Goal: Task Accomplishment & Management: Manage account settings

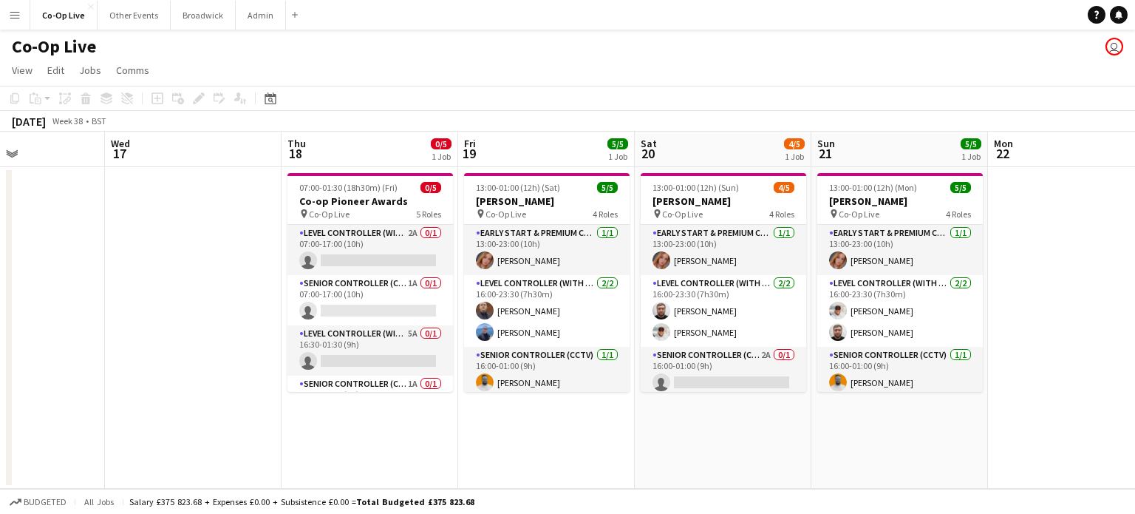
scroll to position [0, 614]
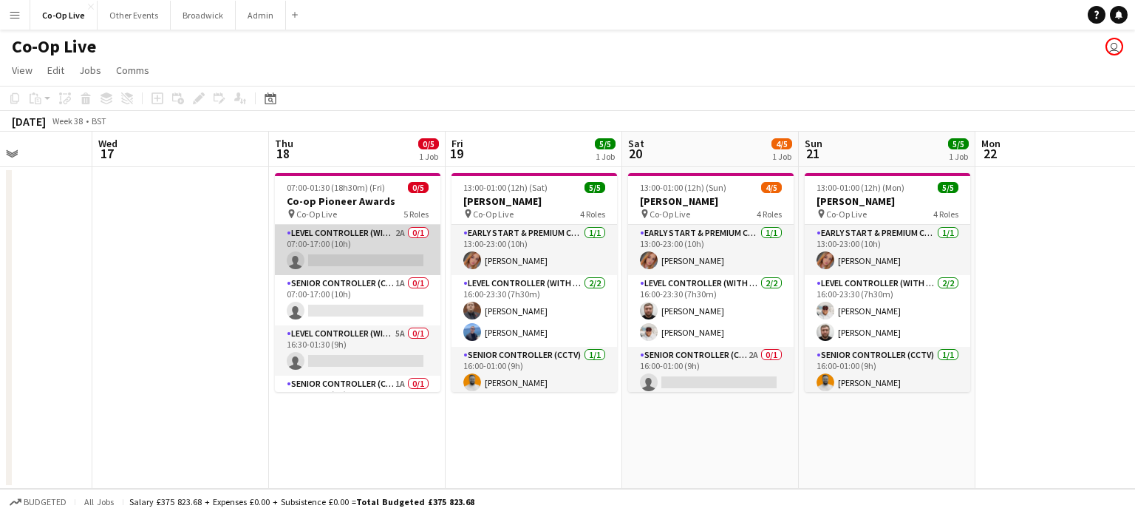
click at [361, 248] on app-card-role "Level Controller (with CCTV) 2A 0/1 07:00-17:00 (10h) single-neutral-actions" at bounding box center [358, 250] width 166 height 50
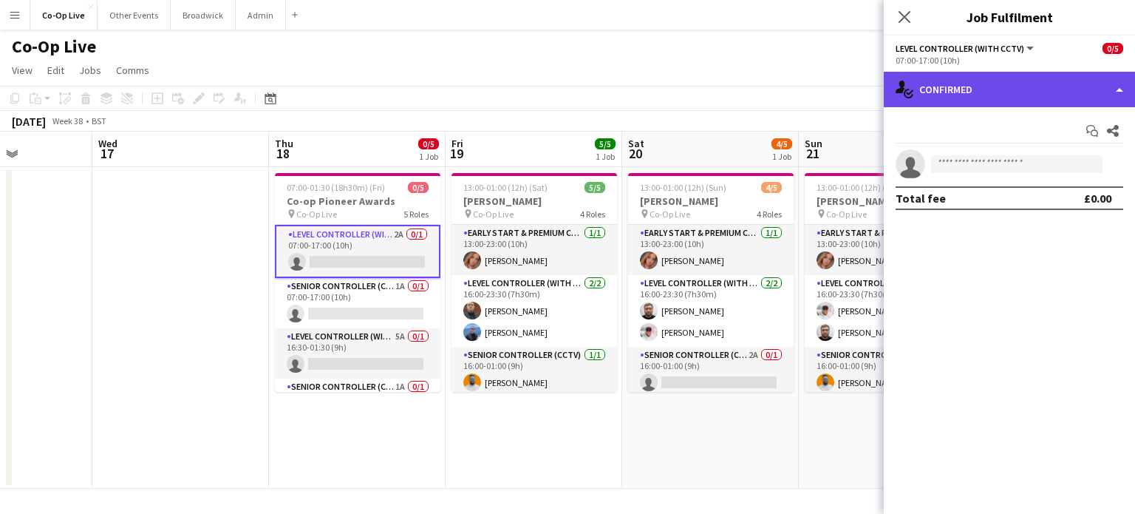
click at [982, 103] on div "single-neutral-actions-check-2 Confirmed" at bounding box center [1009, 89] width 251 height 35
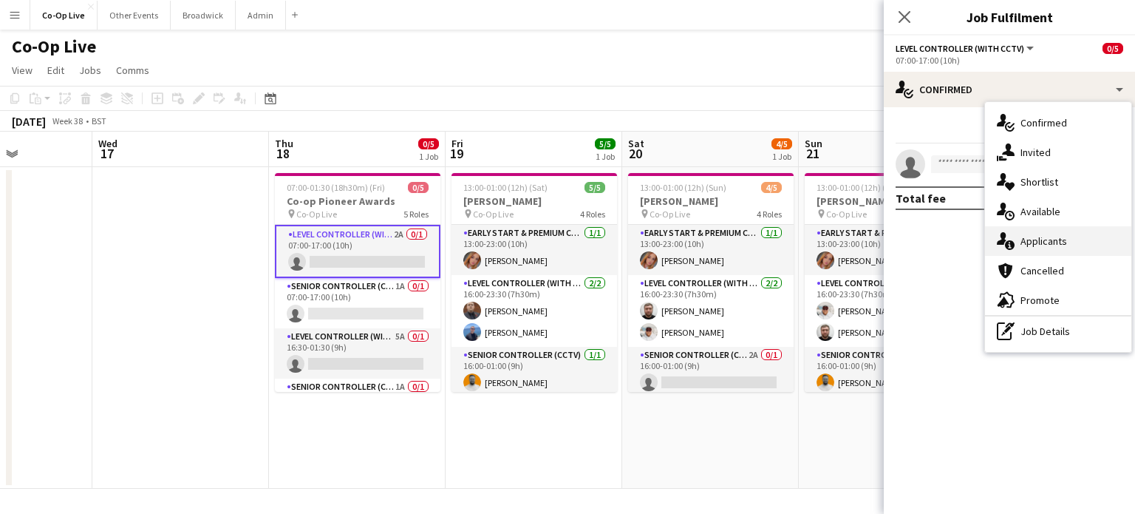
click at [1050, 236] on span "Applicants" at bounding box center [1044, 240] width 47 height 13
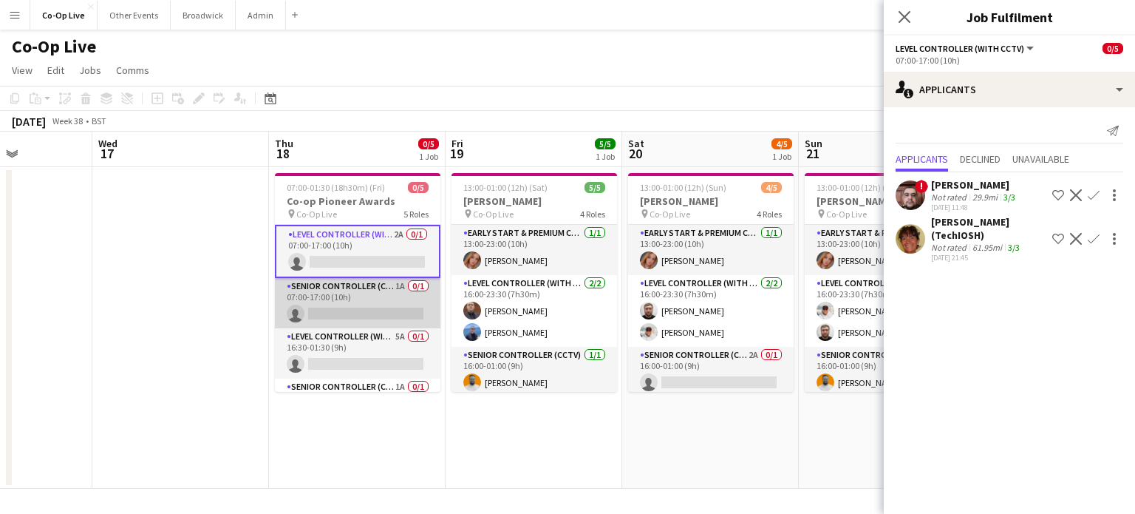
click at [364, 301] on app-card-role "Senior Controller (CCTV) 1A 0/1 07:00-17:00 (10h) single-neutral-actions" at bounding box center [358, 303] width 166 height 50
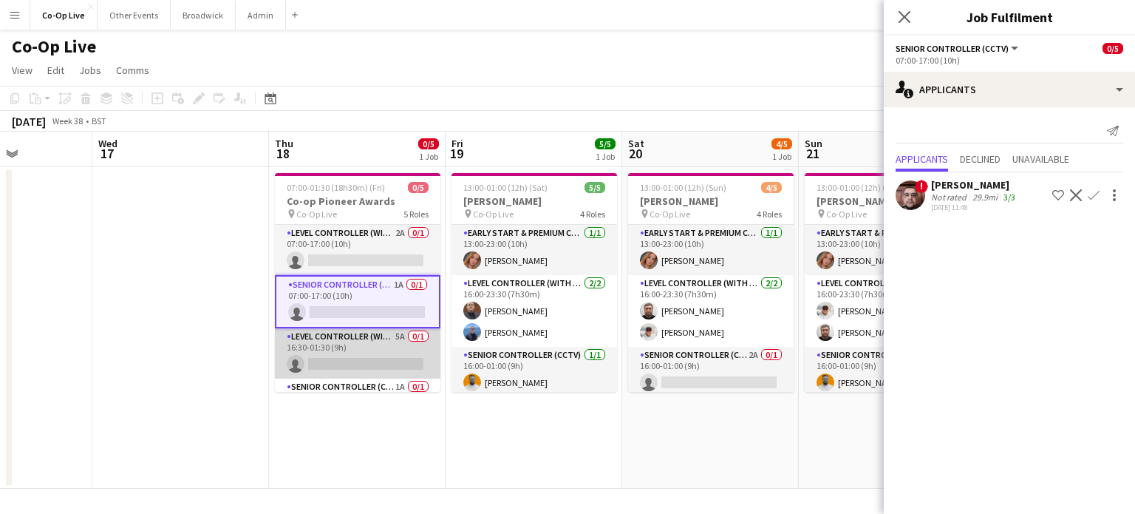
click at [363, 375] on app-card-role "Level Controller (with CCTV) 5A 0/1 16:30-01:30 (9h) single-neutral-actions" at bounding box center [358, 353] width 166 height 50
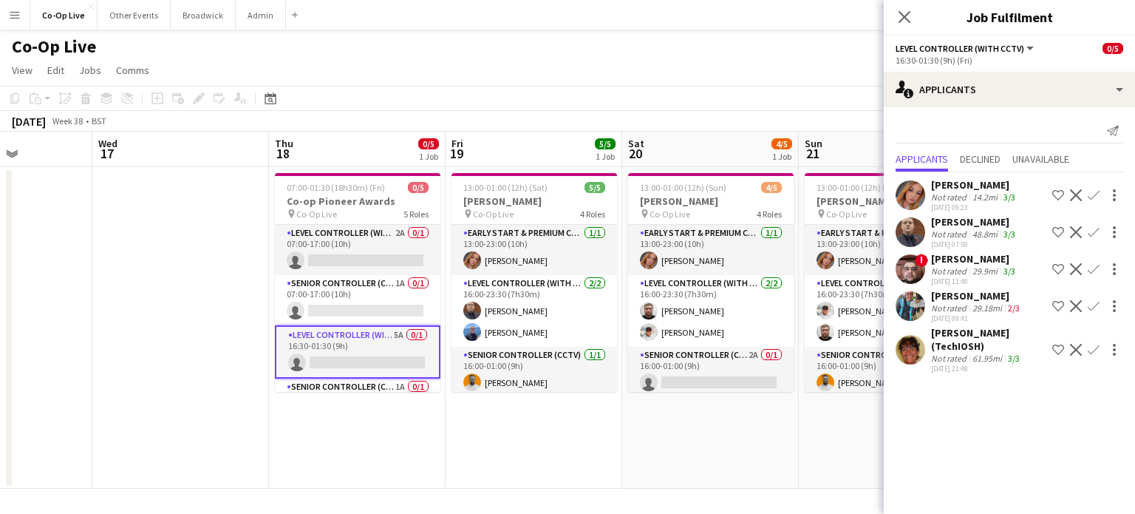
scroll to position [86, 0]
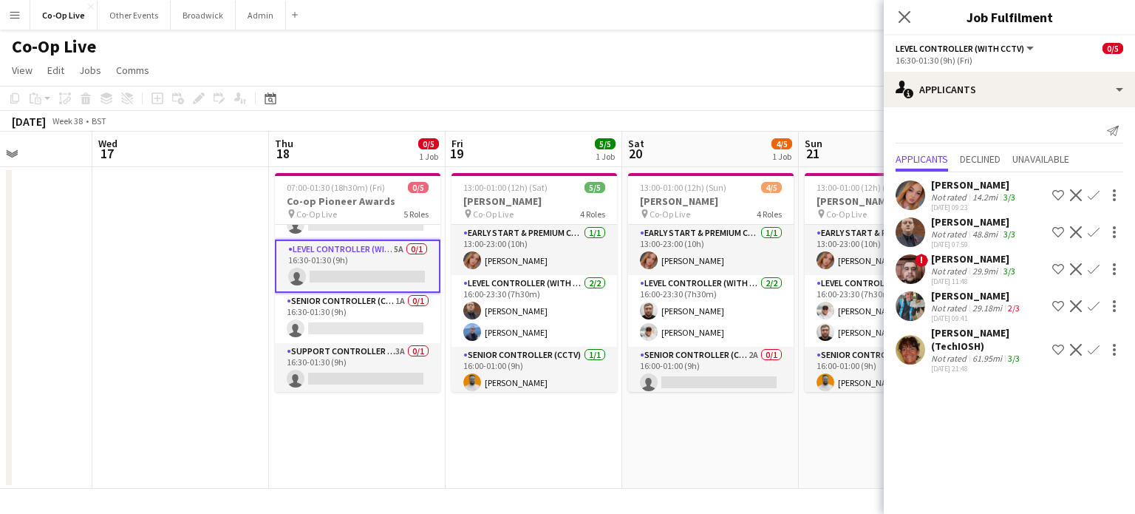
click at [351, 332] on app-card-role "Senior Controller (CCTV) 1A 0/1 16:30-01:30 (9h) single-neutral-actions" at bounding box center [358, 318] width 166 height 50
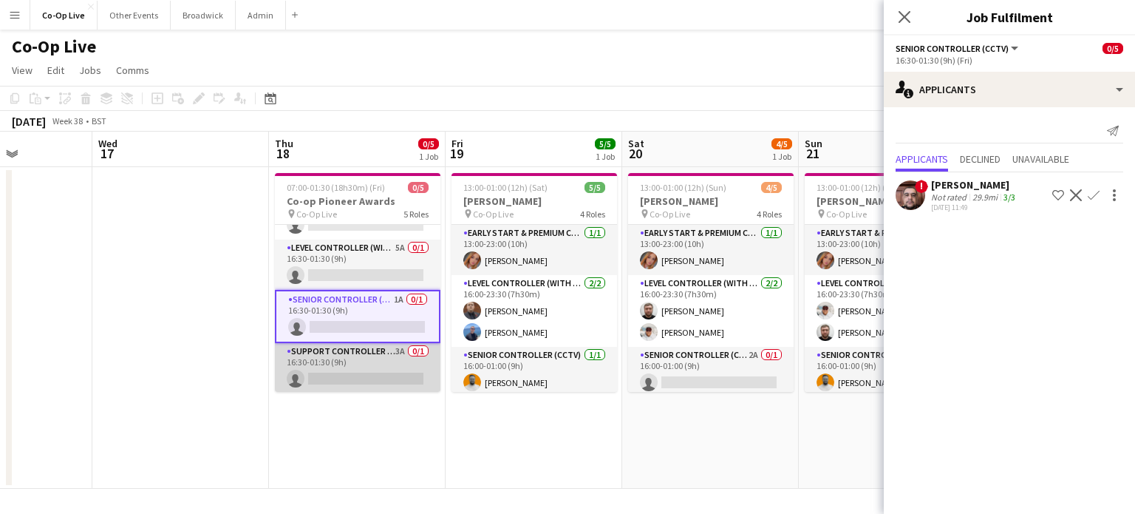
click at [332, 377] on app-card-role "Support Controller (with CCTV) 3A 0/1 16:30-01:30 (9h) single-neutral-actions" at bounding box center [358, 368] width 166 height 50
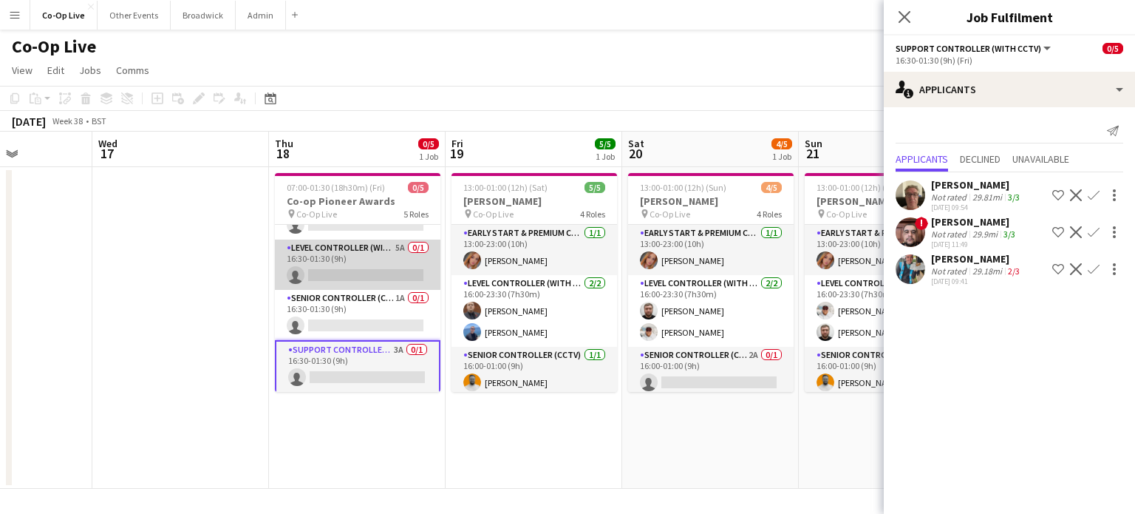
scroll to position [0, 0]
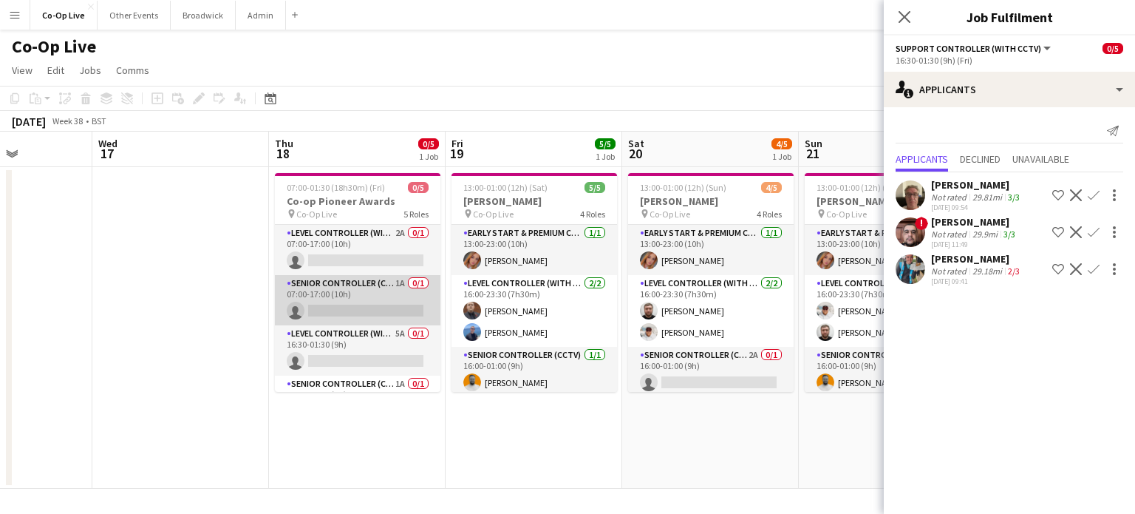
click at [352, 306] on app-card-role "Senior Controller (CCTV) 1A 0/1 07:00-17:00 (10h) single-neutral-actions" at bounding box center [358, 300] width 166 height 50
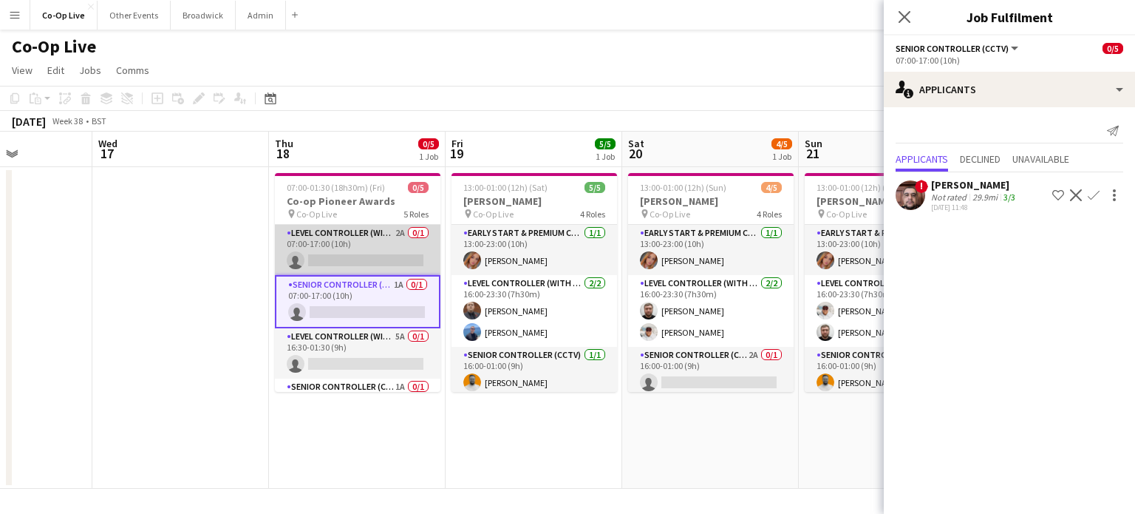
click at [331, 244] on app-card-role "Level Controller (with CCTV) 2A 0/1 07:00-17:00 (10h) single-neutral-actions" at bounding box center [358, 250] width 166 height 50
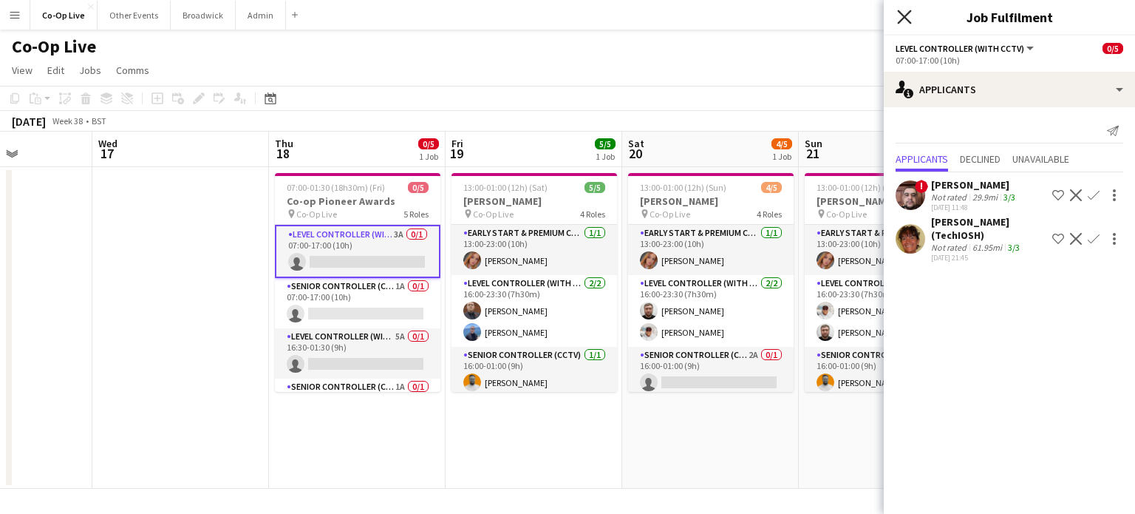
click at [905, 22] on icon "Close pop-in" at bounding box center [904, 17] width 14 height 14
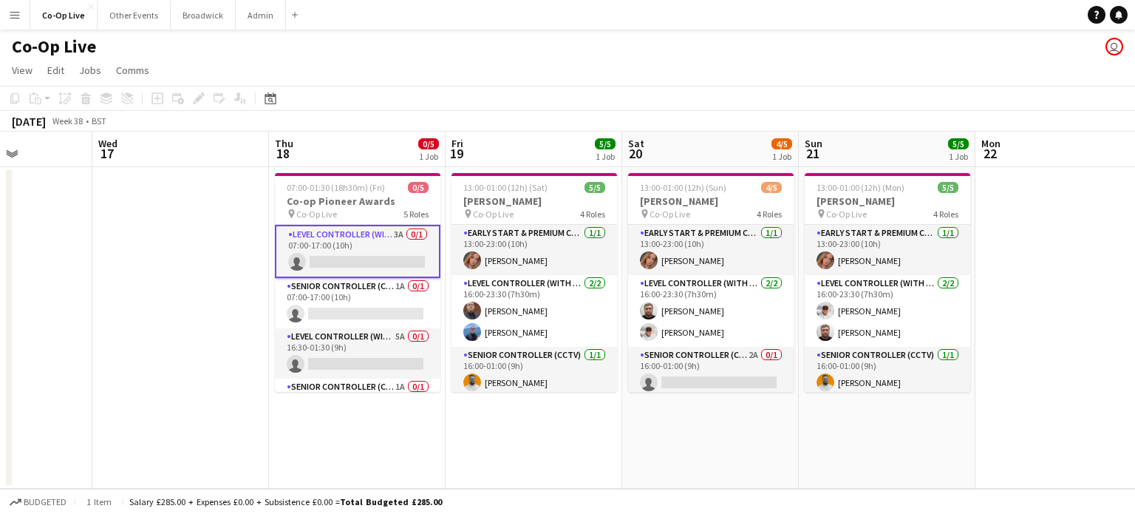
click at [349, 245] on app-card-role "Level Controller (with CCTV) 3A 0/1 07:00-17:00 (10h) single-neutral-actions" at bounding box center [358, 251] width 166 height 53
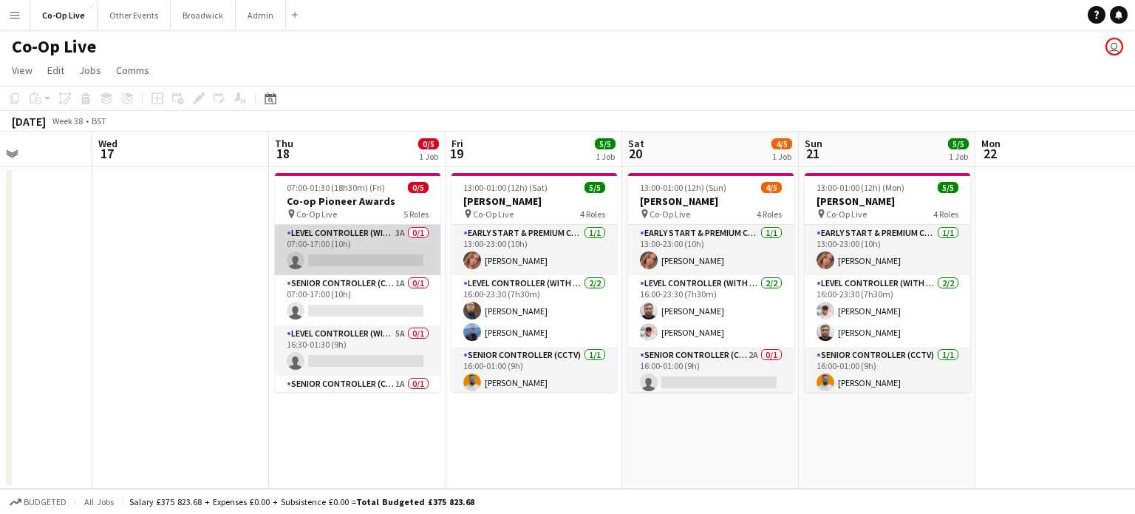
click at [349, 245] on app-card-role "Level Controller (with CCTV) 3A 0/1 07:00-17:00 (10h) single-neutral-actions" at bounding box center [358, 250] width 166 height 50
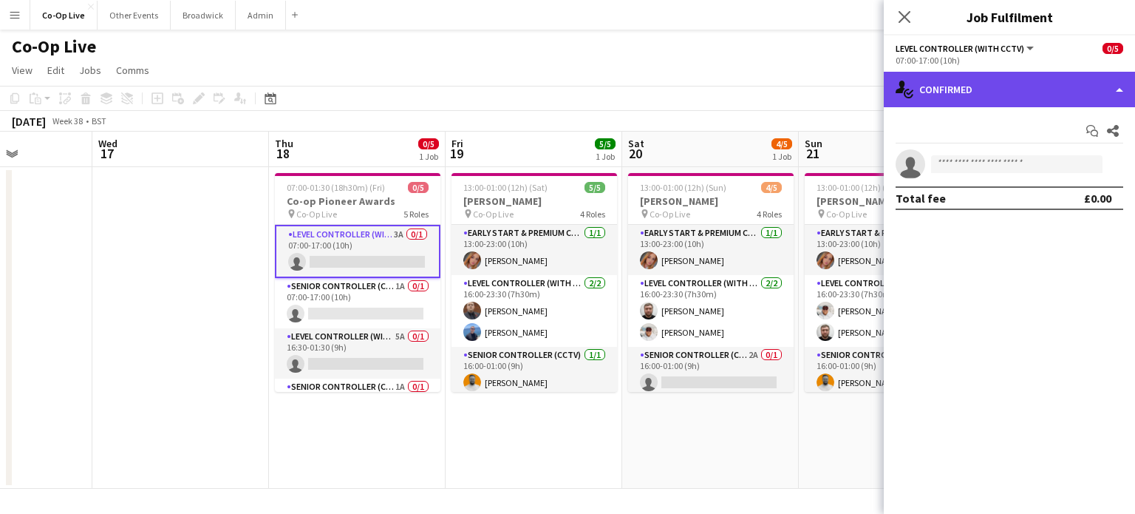
click at [957, 97] on div "single-neutral-actions-check-2 Confirmed" at bounding box center [1009, 89] width 251 height 35
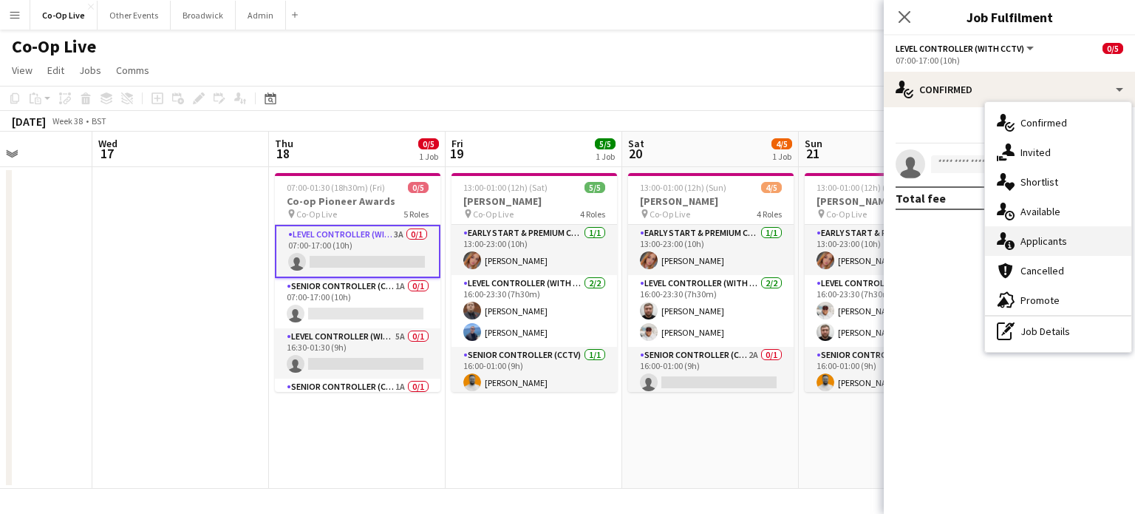
click at [1058, 240] on span "Applicants" at bounding box center [1044, 240] width 47 height 13
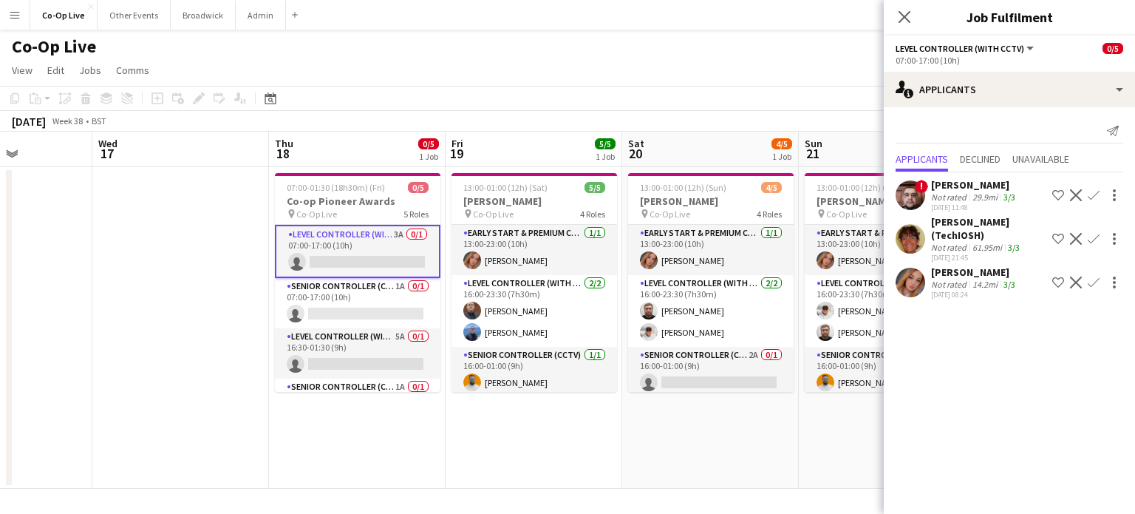
click at [547, 98] on app-toolbar "Copy Paste Paste Ctrl+V Paste with crew Ctrl+Shift+V Paste linked Job [GEOGRAPH…" at bounding box center [567, 98] width 1135 height 25
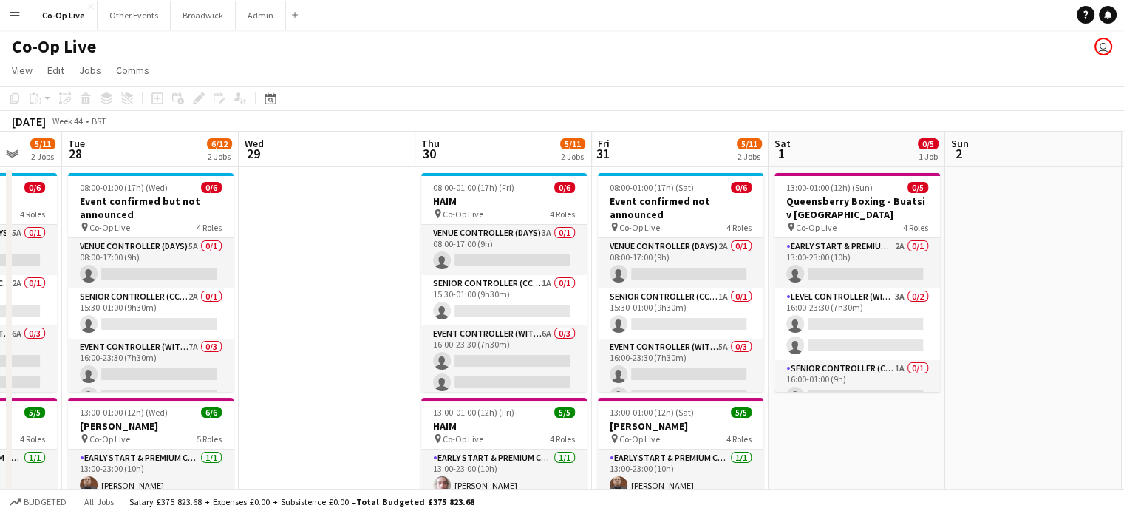
scroll to position [1, 0]
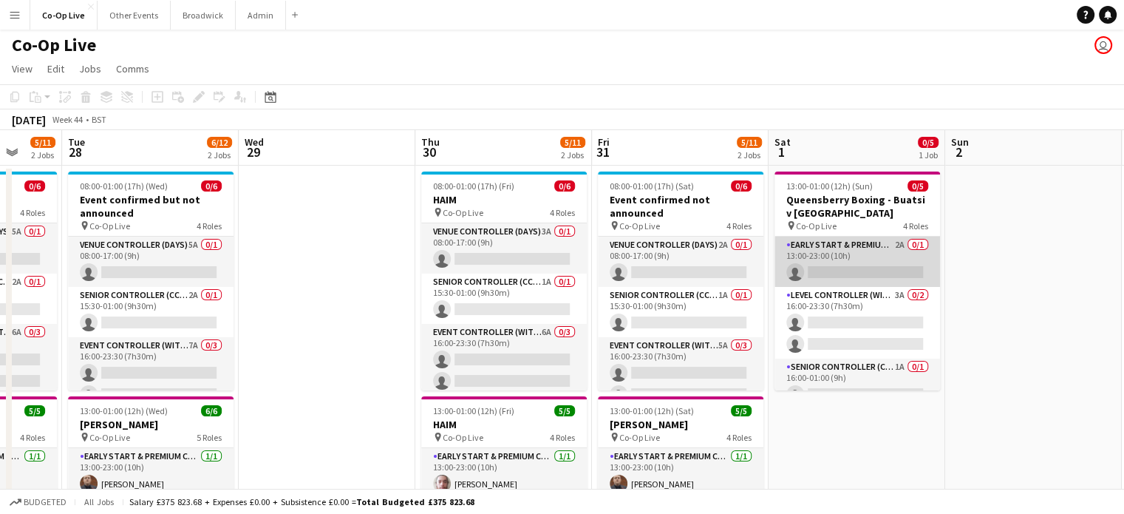
click at [846, 268] on app-card-role "Early Start & Premium Controller (with CCTV) 2A 0/1 13:00-23:00 (10h) single-ne…" at bounding box center [858, 262] width 166 height 50
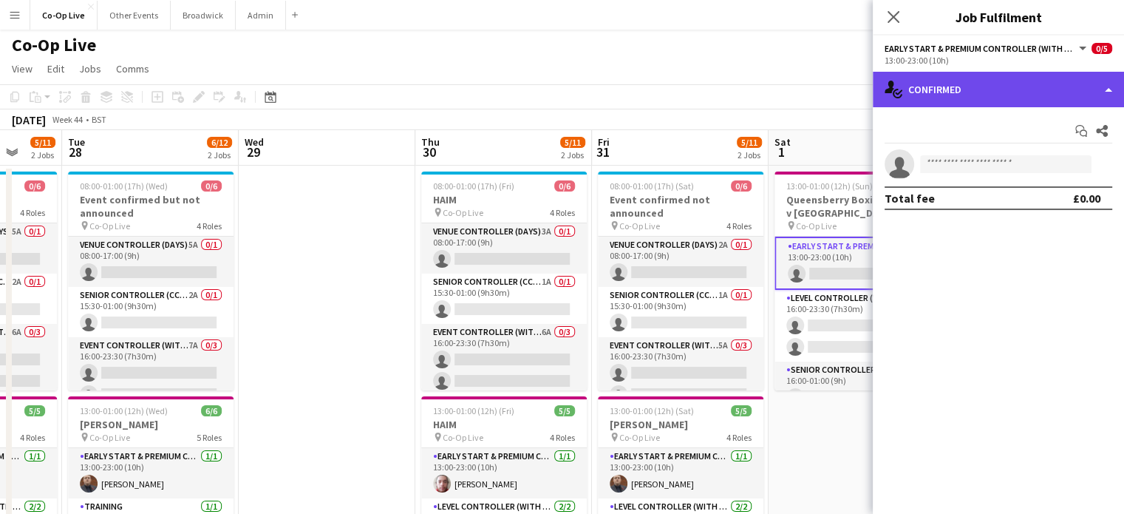
click at [968, 93] on div "single-neutral-actions-check-2 Confirmed" at bounding box center [998, 89] width 251 height 35
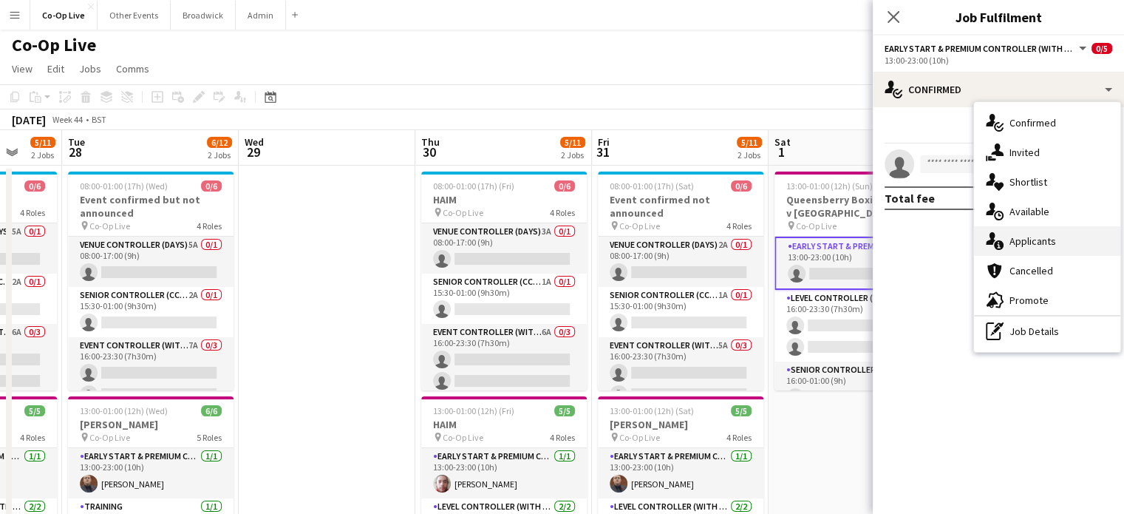
click at [1004, 249] on div "single-neutral-actions-information Applicants" at bounding box center [1047, 241] width 146 height 30
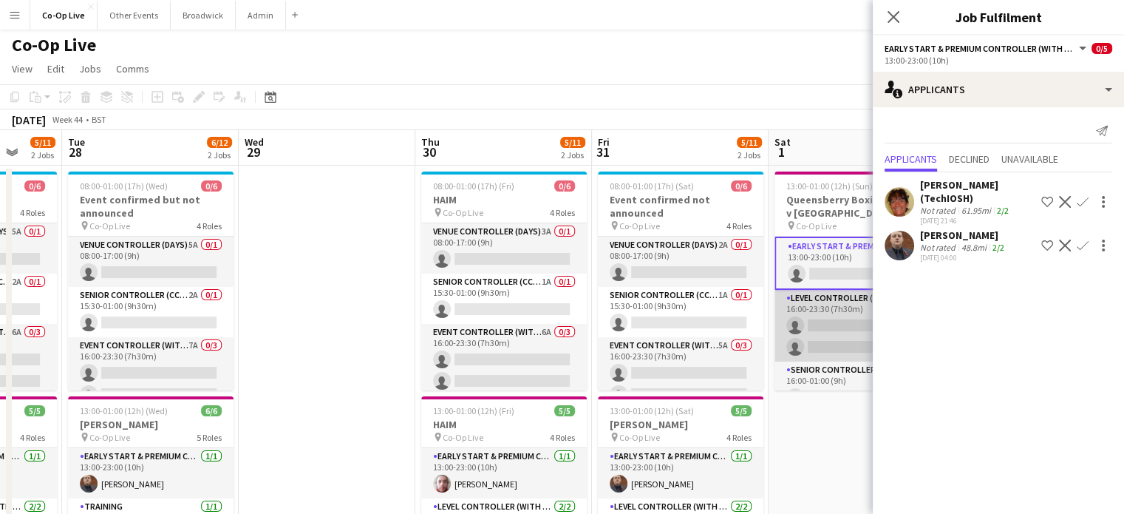
click at [819, 338] on app-card-role "Level Controller (with CCTV) 3A 0/2 16:00-23:30 (7h30m) single-neutral-actions …" at bounding box center [858, 326] width 166 height 72
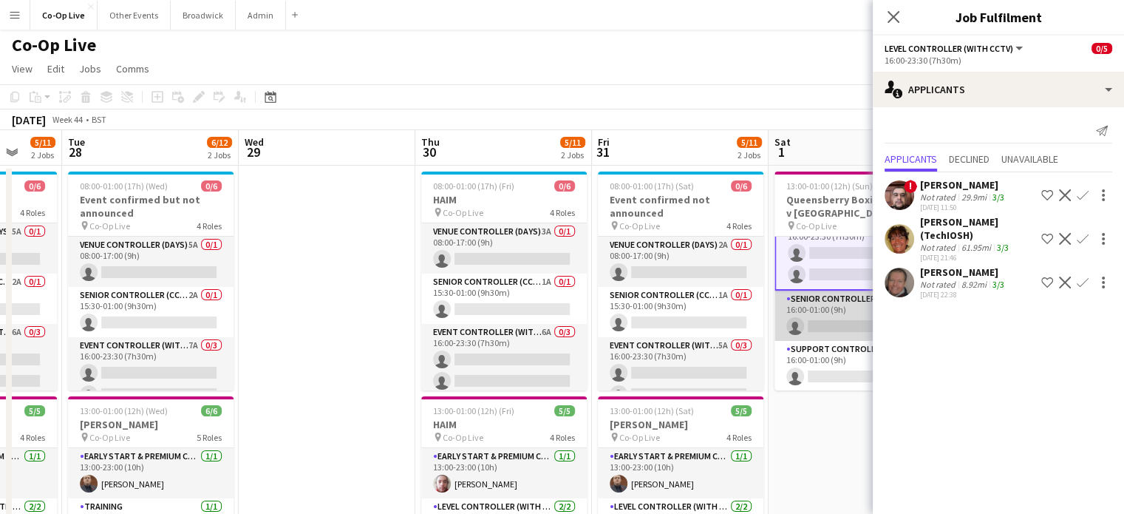
scroll to position [70, 0]
click at [815, 313] on app-card-role "Senior Controller (CCTV) 1A 0/1 16:00-01:00 (9h) single-neutral-actions" at bounding box center [858, 316] width 166 height 50
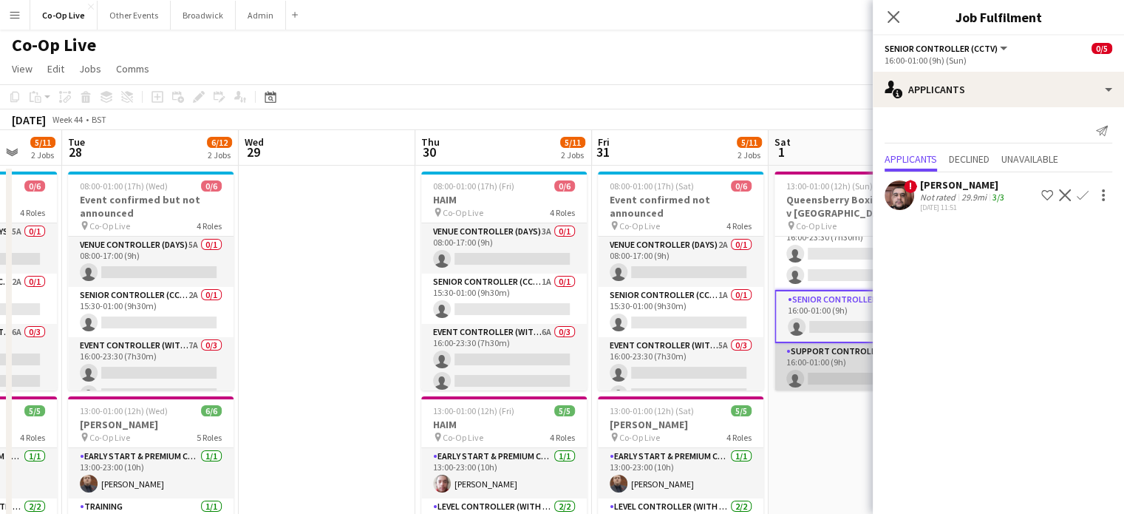
click at [820, 355] on app-card-role "Support Controller (with CCTV) 2A 0/1 16:00-01:00 (9h) single-neutral-actions" at bounding box center [858, 368] width 166 height 50
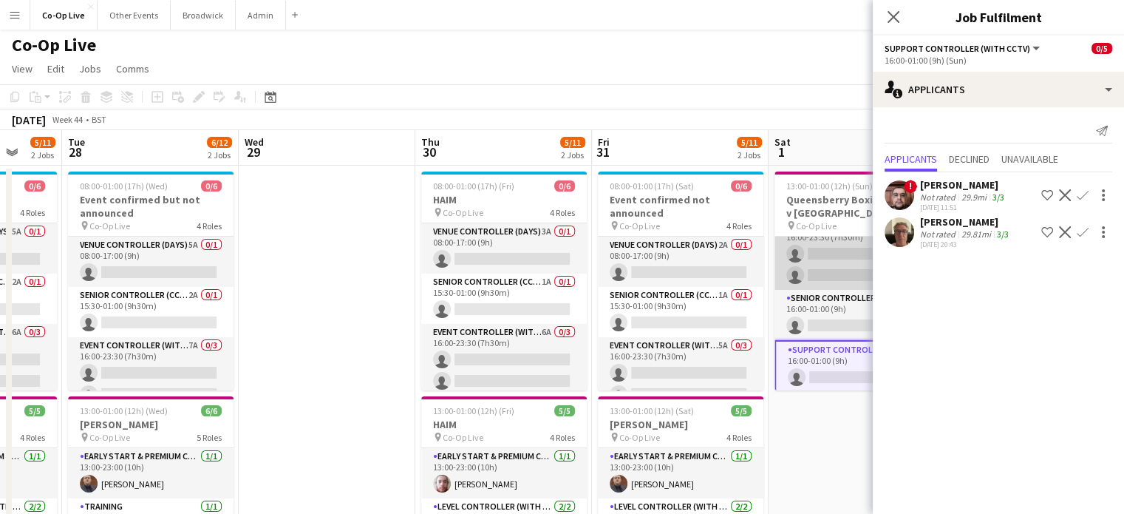
scroll to position [0, 0]
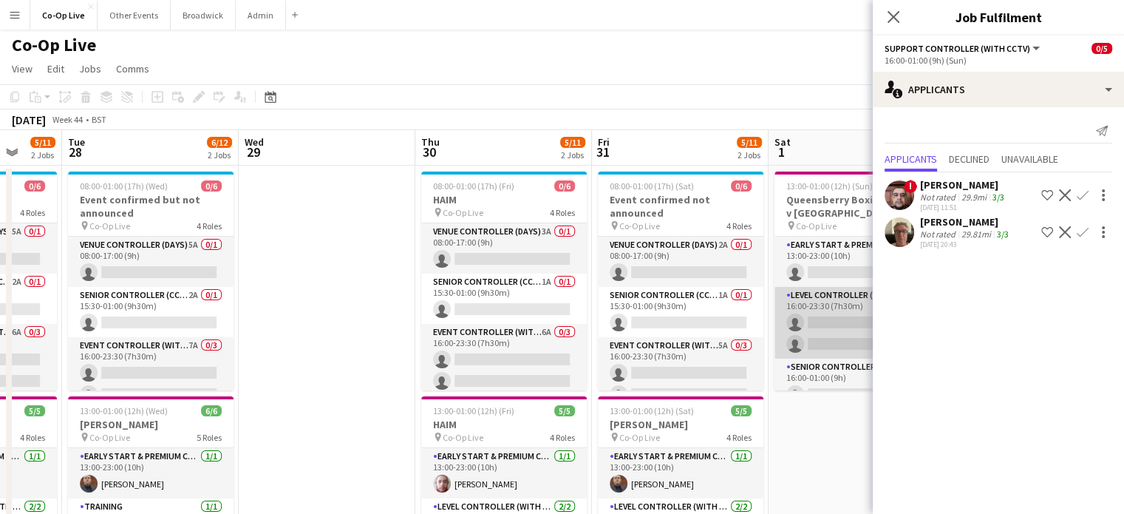
click at [813, 262] on app-card-role "Early Start & Premium Controller (with CCTV) 2A 0/1 13:00-23:00 (10h) single-ne…" at bounding box center [858, 262] width 166 height 50
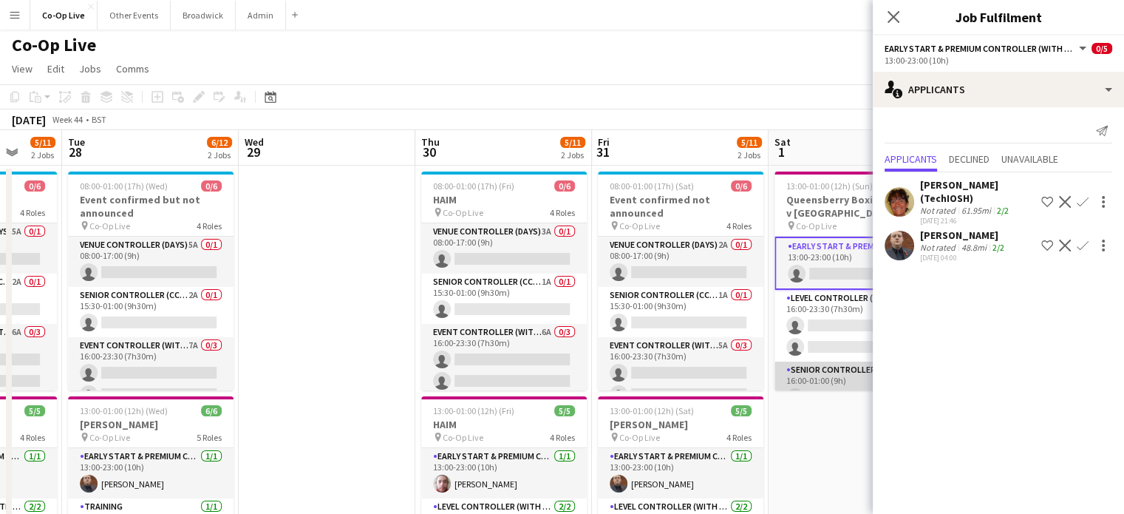
click at [812, 369] on app-card-role "Senior Controller (CCTV) 1A 0/1 16:00-01:00 (9h) single-neutral-actions" at bounding box center [858, 386] width 166 height 50
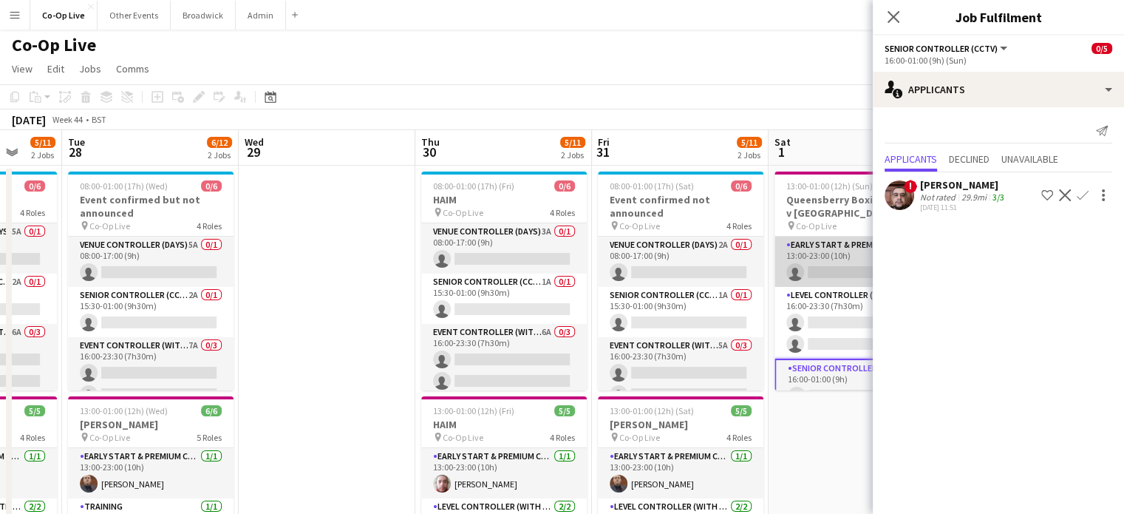
click at [795, 256] on app-card-role "Early Start & Premium Controller (with CCTV) 2A 0/1 13:00-23:00 (10h) single-ne…" at bounding box center [858, 262] width 166 height 50
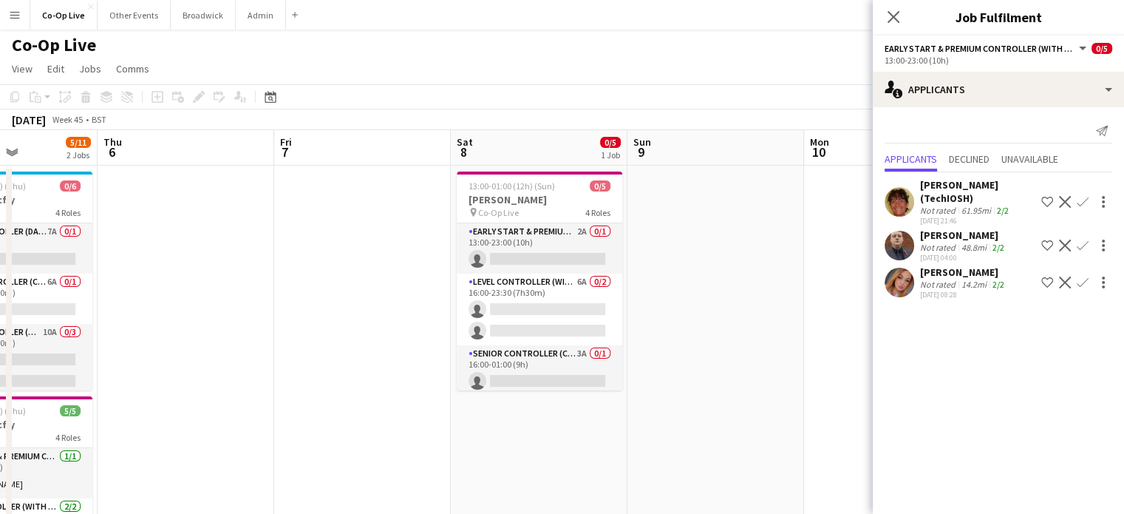
scroll to position [0, 610]
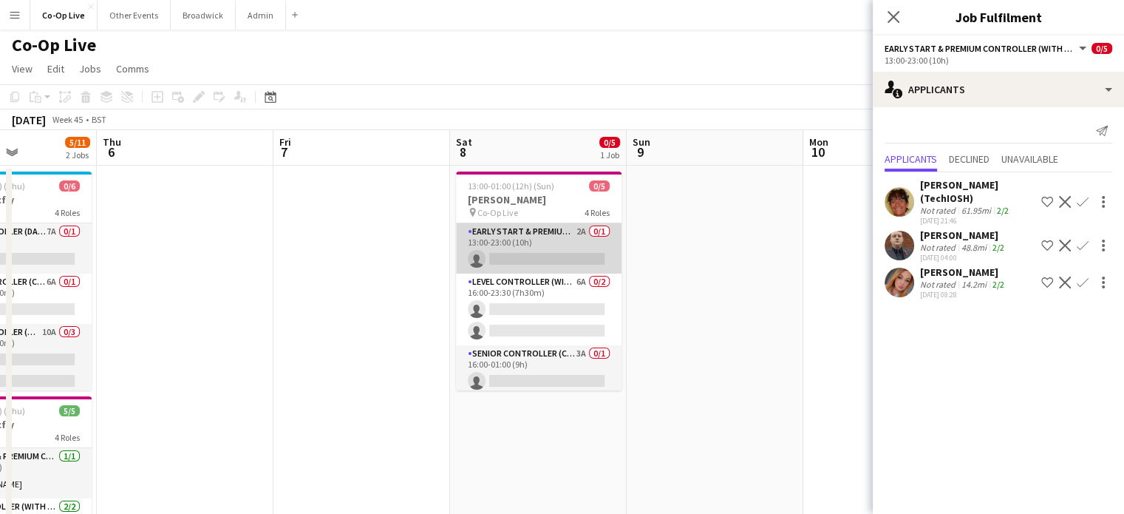
click at [478, 236] on app-card-role "Early Start & Premium Controller (with CCTV) 2A 0/1 13:00-23:00 (10h) single-ne…" at bounding box center [539, 248] width 166 height 50
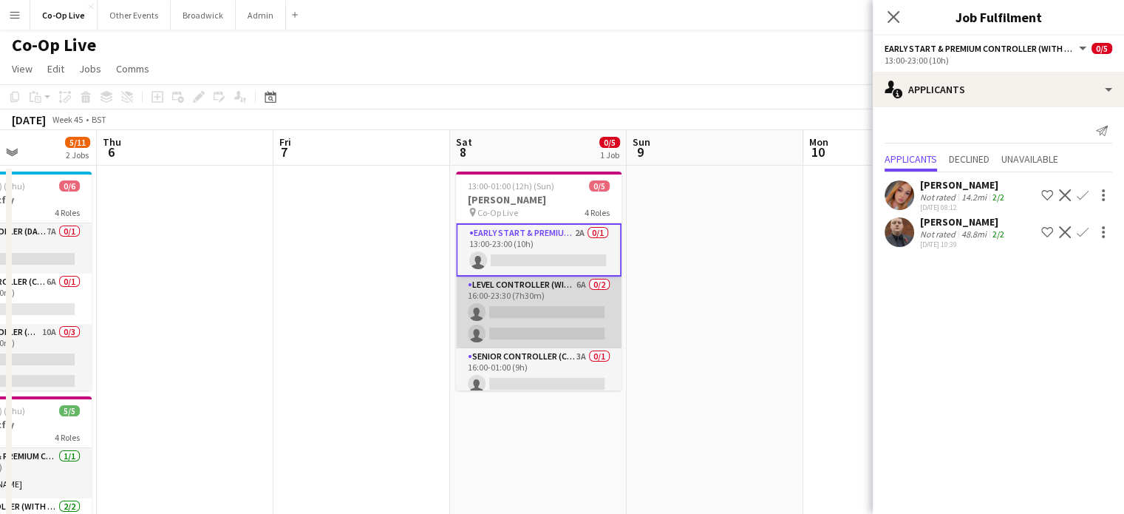
click at [513, 307] on app-card-role "Level Controller (with CCTV) 6A 0/2 16:00-23:30 (7h30m) single-neutral-actions …" at bounding box center [539, 312] width 166 height 72
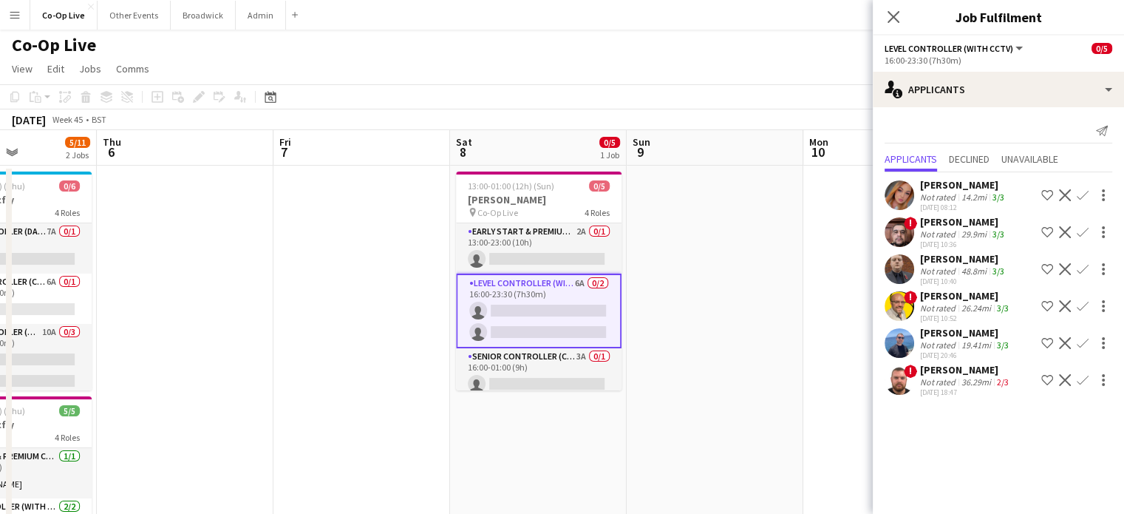
scroll to position [57, 0]
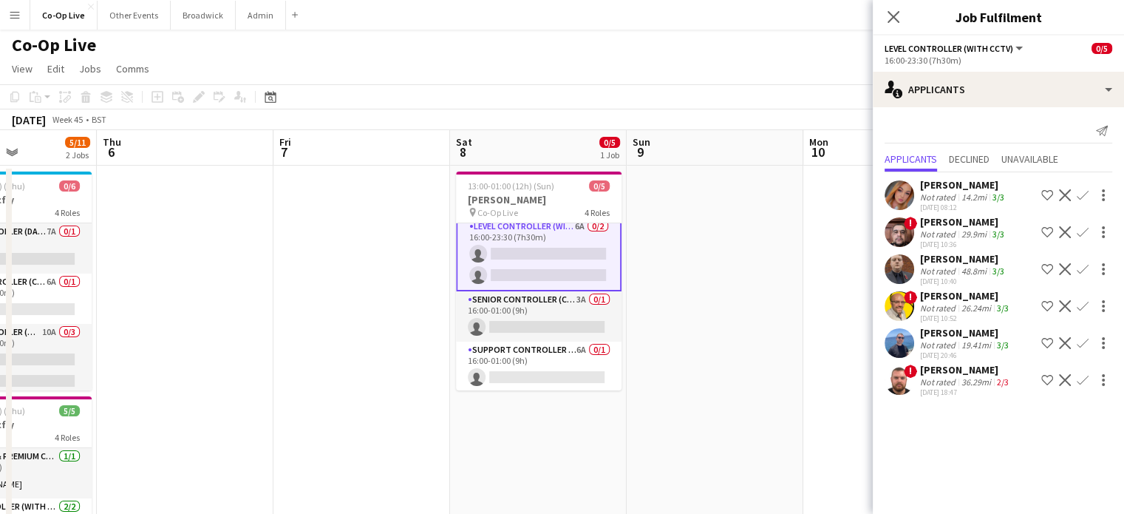
click at [513, 307] on app-card-role "Senior Controller (CCTV) 3A 0/1 16:00-01:00 (9h) single-neutral-actions" at bounding box center [539, 316] width 166 height 50
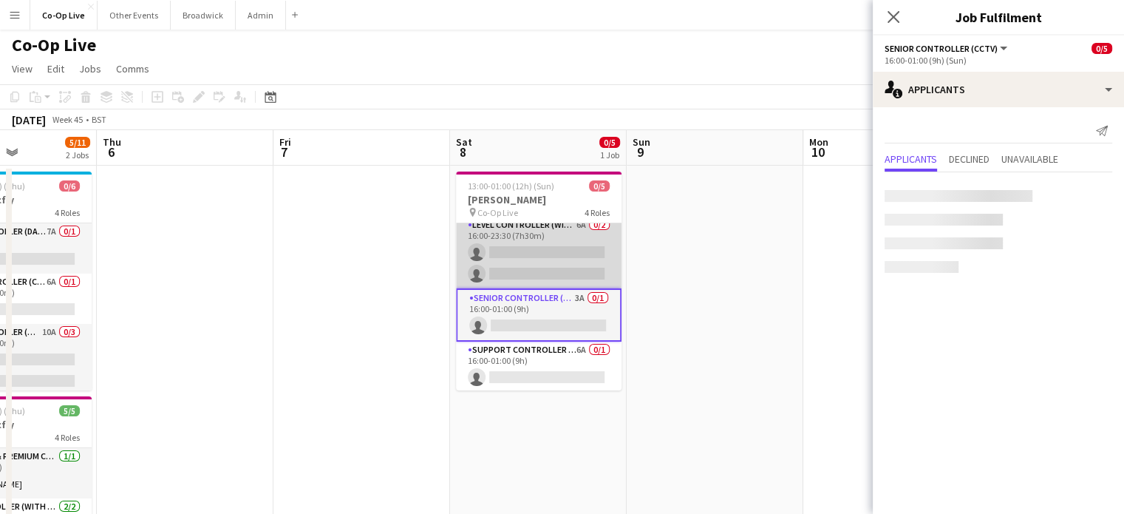
scroll to position [56, 0]
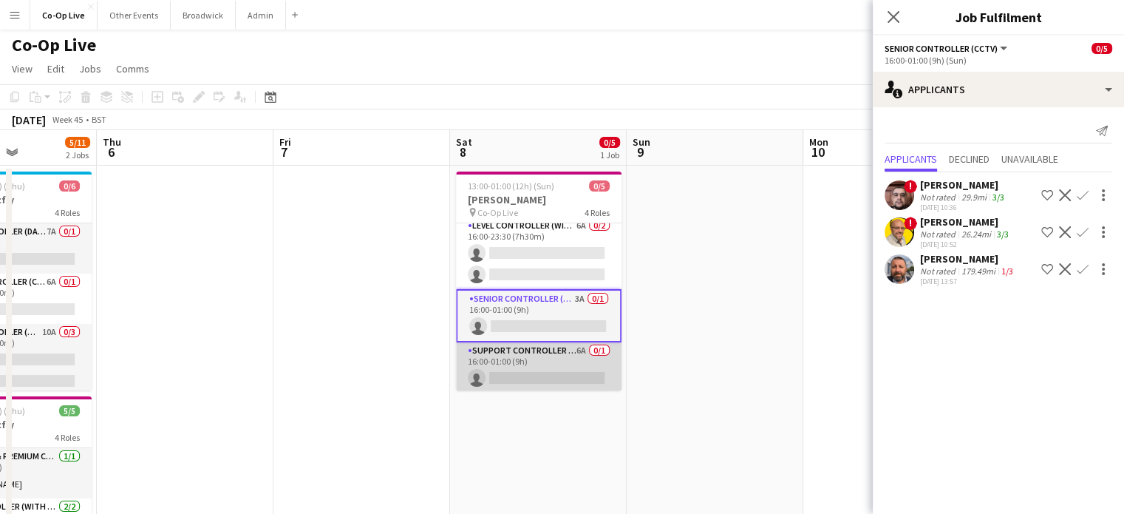
click at [512, 357] on app-card-role "Support Controller (with CCTV) 6A 0/1 16:00-01:00 (9h) single-neutral-actions" at bounding box center [539, 367] width 166 height 50
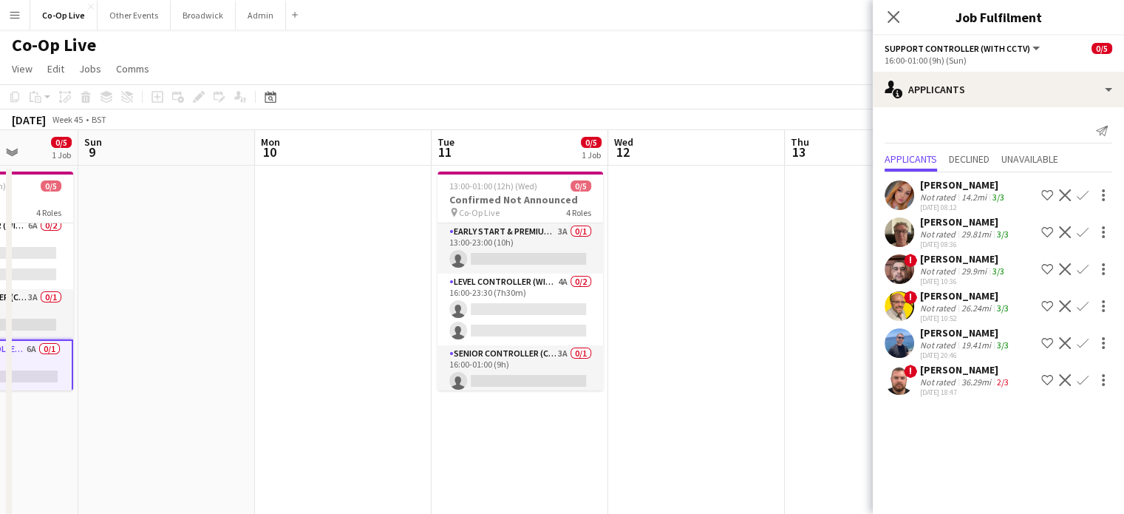
scroll to position [0, 627]
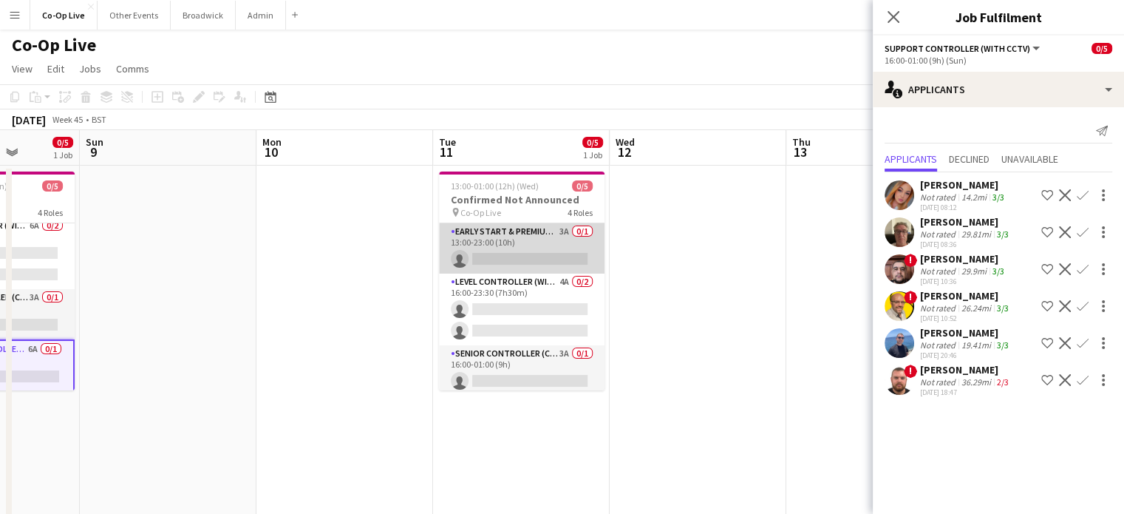
click at [517, 239] on app-card-role "Early Start & Premium Controller (with CCTV) 3A 0/1 13:00-23:00 (10h) single-ne…" at bounding box center [522, 248] width 166 height 50
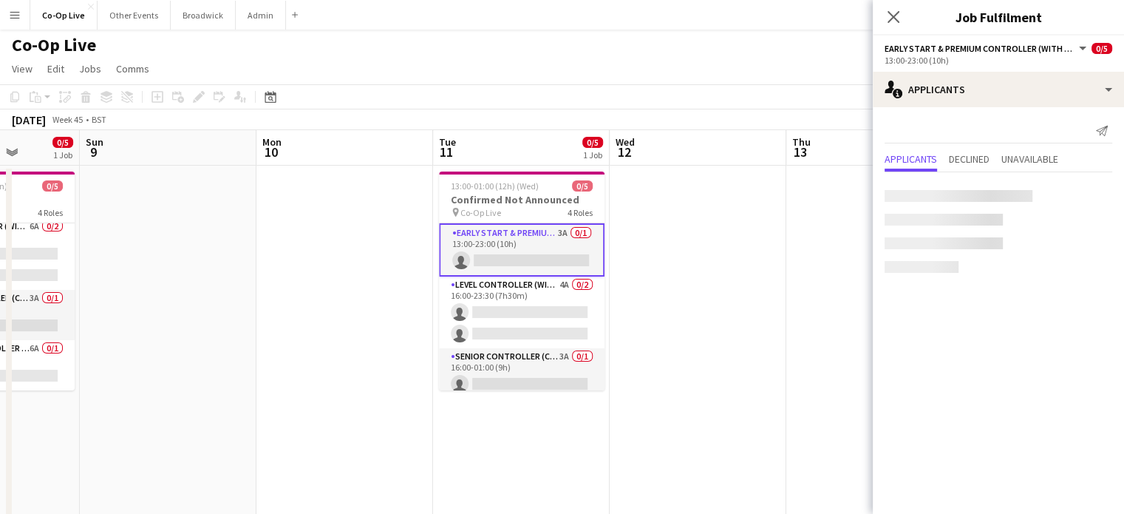
scroll to position [55, 0]
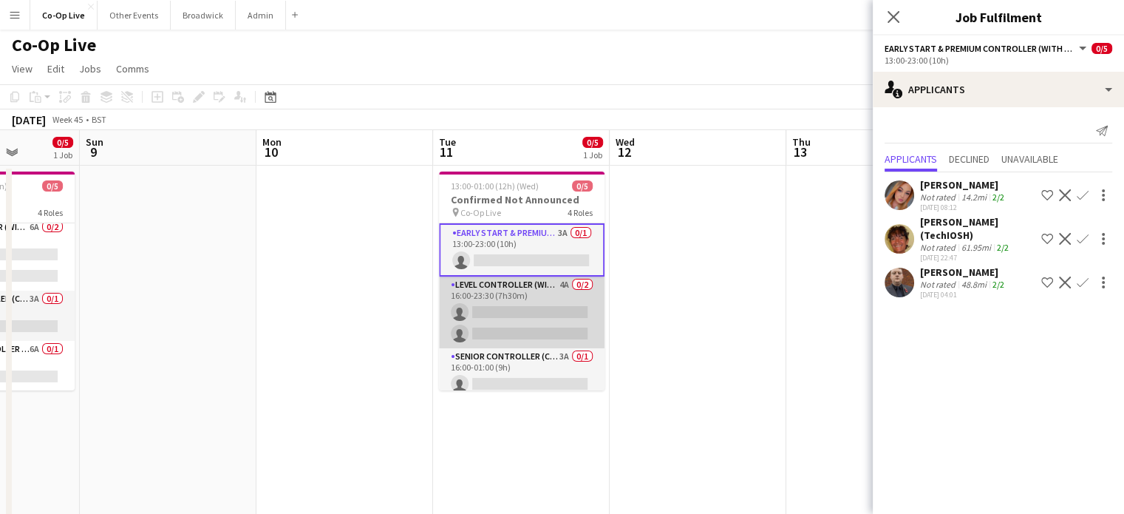
click at [520, 292] on app-card-role "Level Controller (with CCTV) 4A 0/2 16:00-23:30 (7h30m) single-neutral-actions …" at bounding box center [522, 312] width 166 height 72
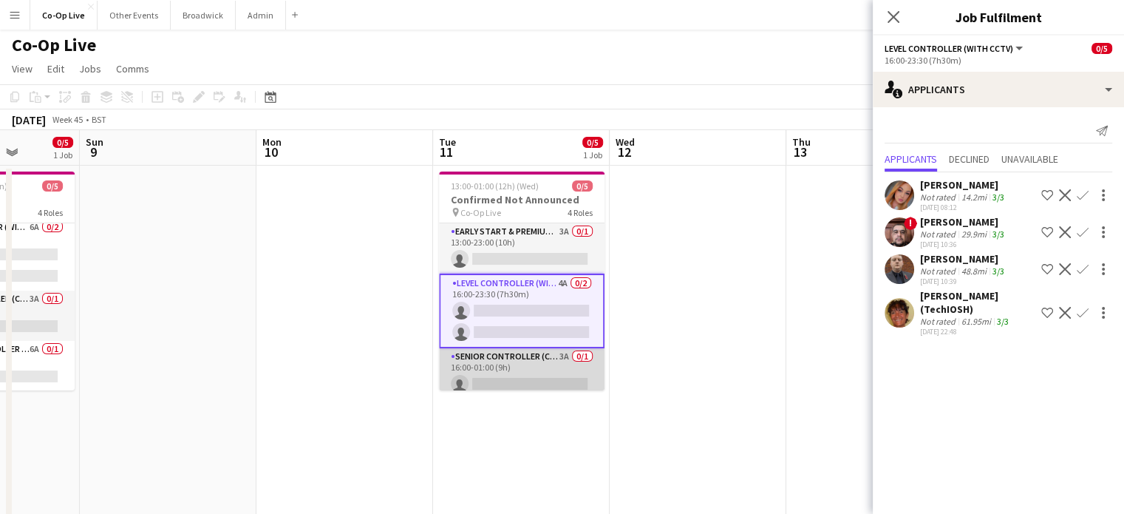
click at [531, 361] on app-card-role "Senior Controller (CCTV) 3A 0/1 16:00-01:00 (9h) single-neutral-actions" at bounding box center [522, 373] width 166 height 50
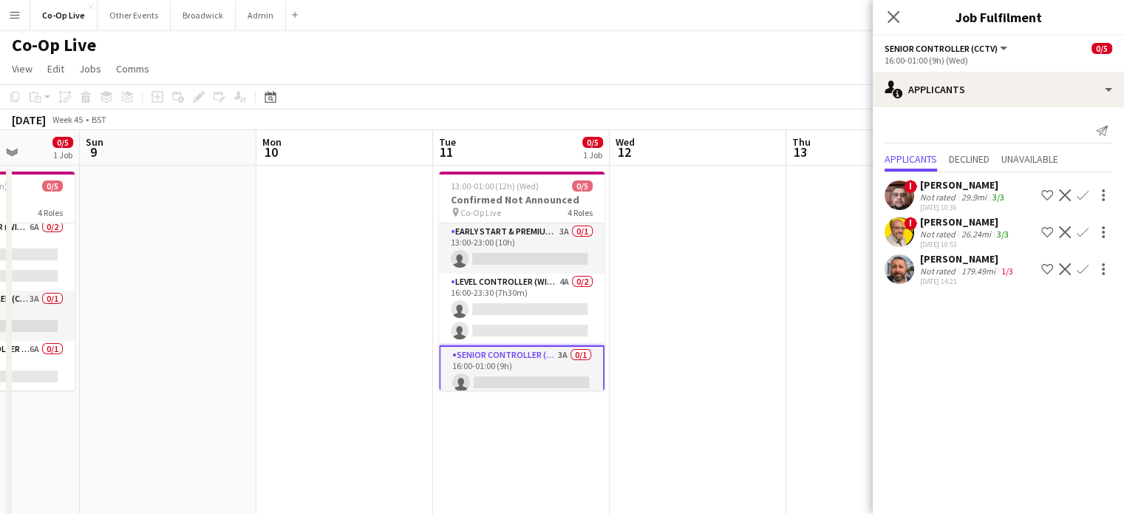
scroll to position [57, 0]
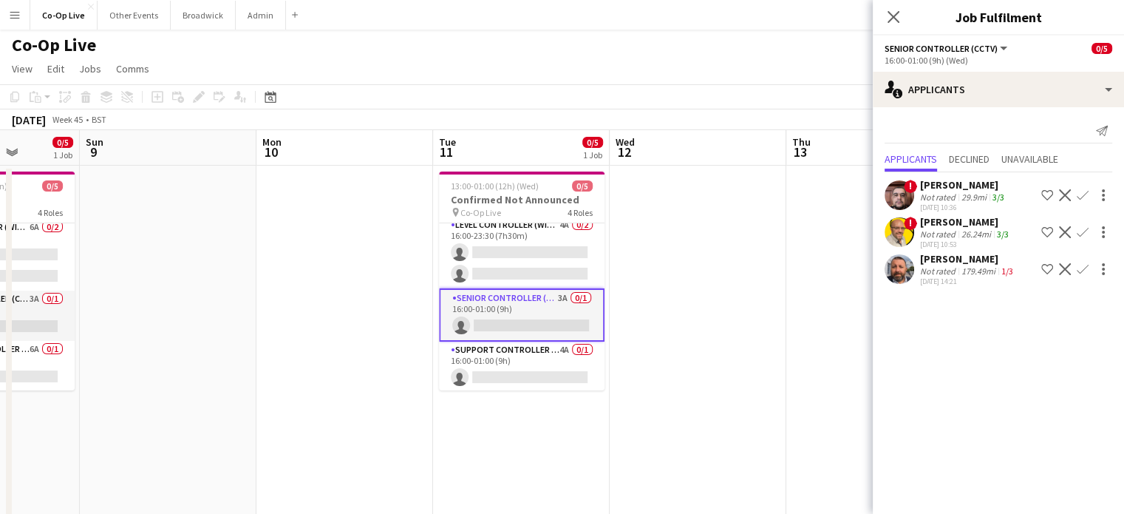
click at [531, 361] on app-card-role "Support Controller (with CCTV) 4A 0/1 16:00-01:00 (9h) single-neutral-actions" at bounding box center [522, 366] width 166 height 50
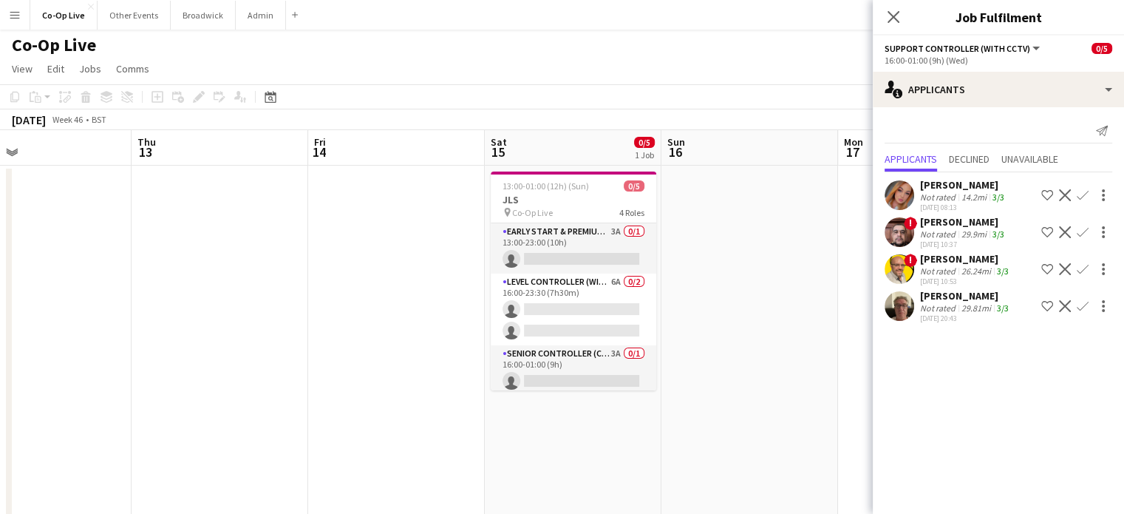
scroll to position [0, 437]
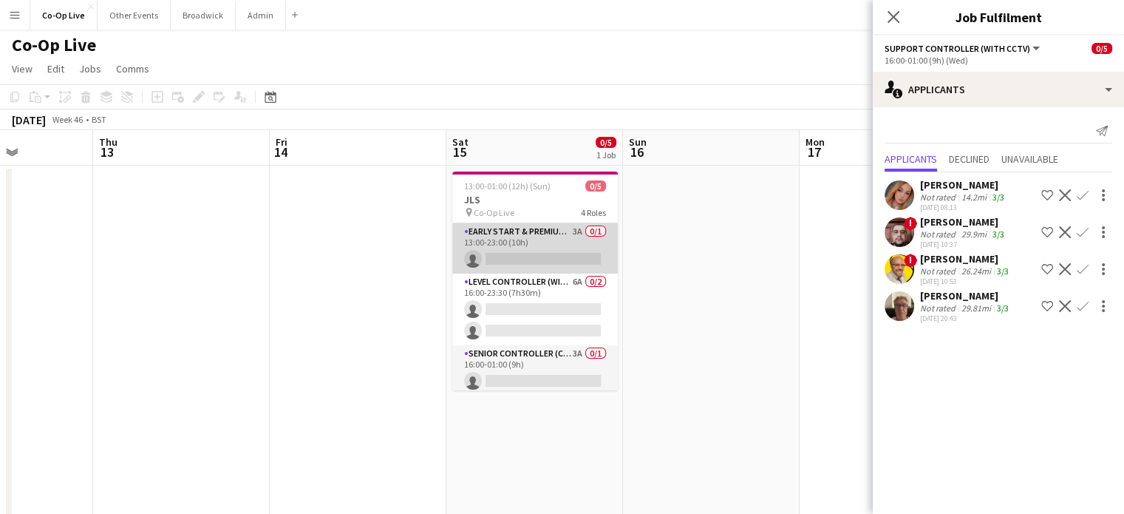
click at [556, 247] on app-card-role "Early Start & Premium Controller (with CCTV) 3A 0/1 13:00-23:00 (10h) single-ne…" at bounding box center [535, 248] width 166 height 50
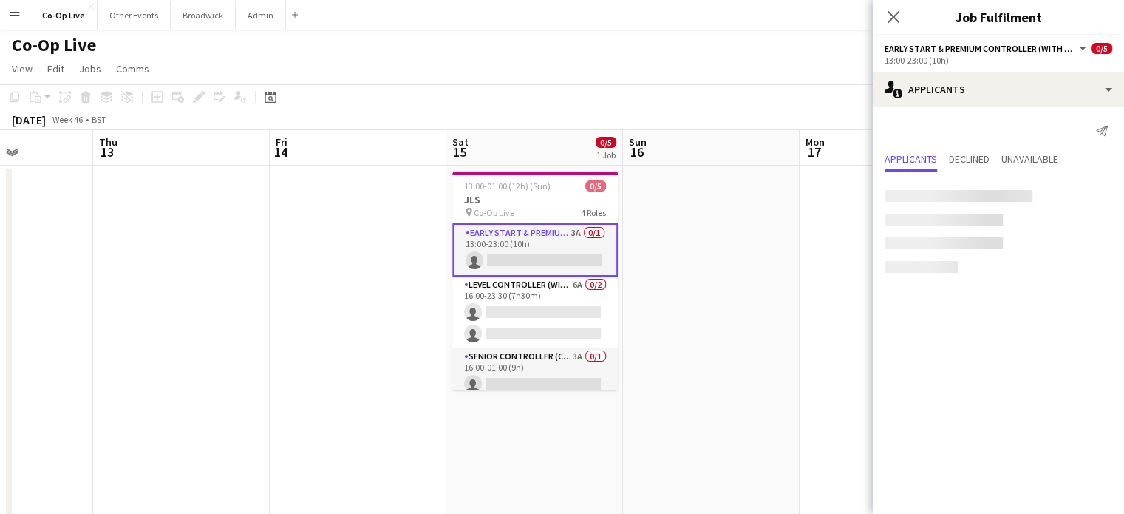
scroll to position [55, 0]
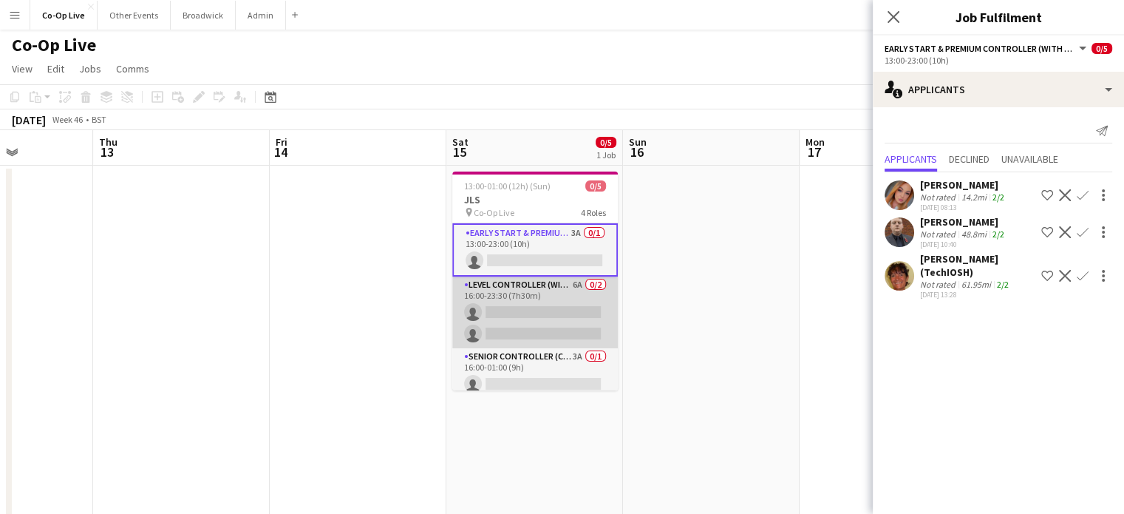
click at [546, 308] on app-card-role "Level Controller (with CCTV) 6A 0/2 16:00-23:30 (7h30m) single-neutral-actions …" at bounding box center [535, 312] width 166 height 72
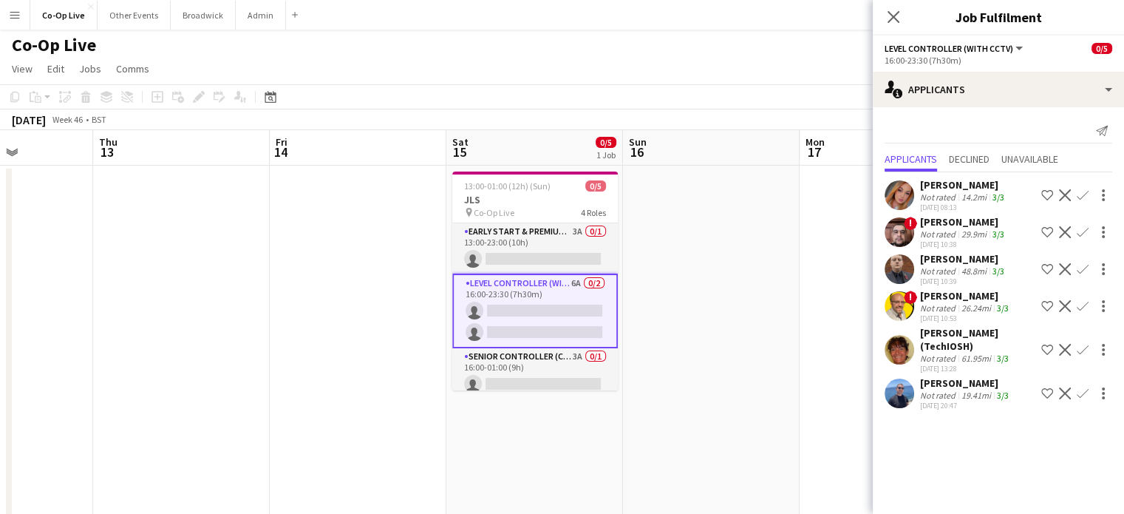
scroll to position [57, 0]
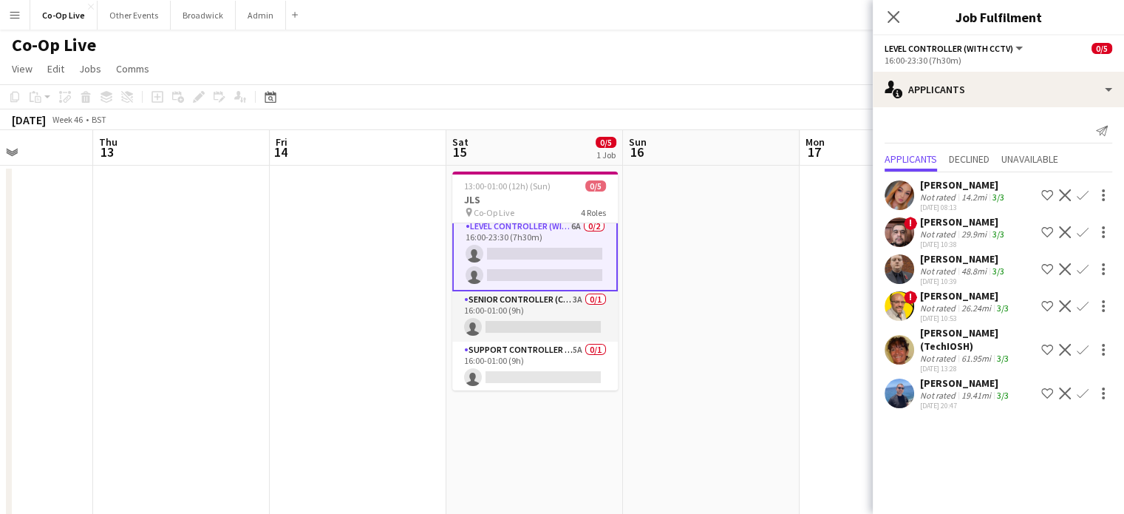
click at [546, 308] on app-card-role "Senior Controller (CCTV) 3A 0/1 16:00-01:00 (9h) single-neutral-actions" at bounding box center [535, 316] width 166 height 50
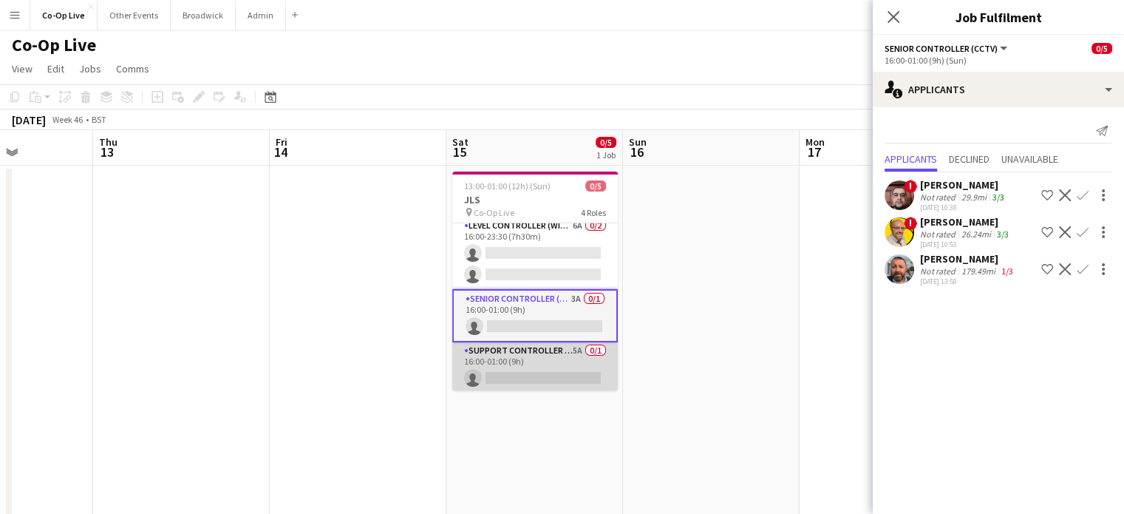
click at [542, 360] on app-card-role "Support Controller (with CCTV) 5A 0/1 16:00-01:00 (9h) single-neutral-actions" at bounding box center [535, 367] width 166 height 50
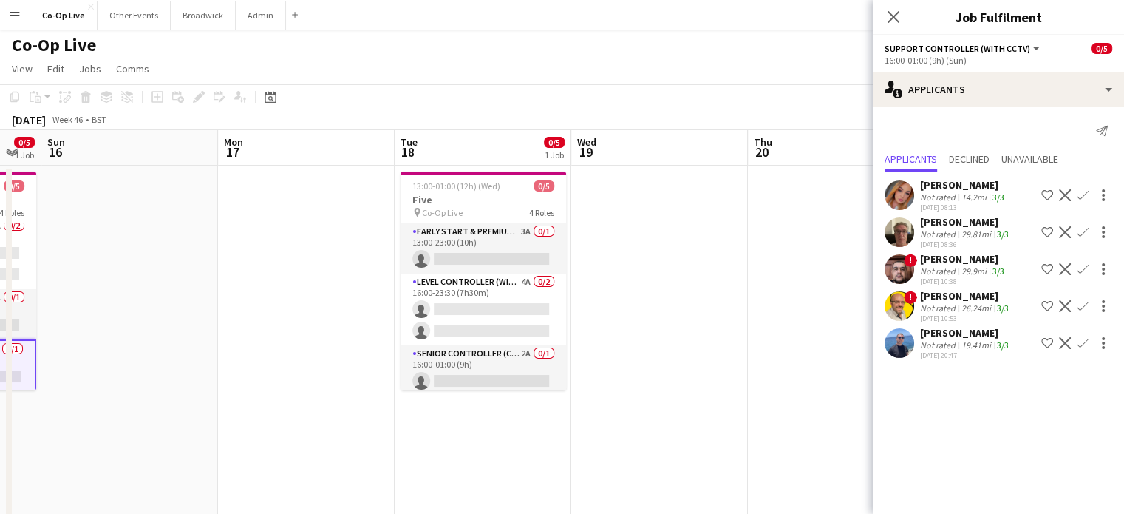
scroll to position [0, 666]
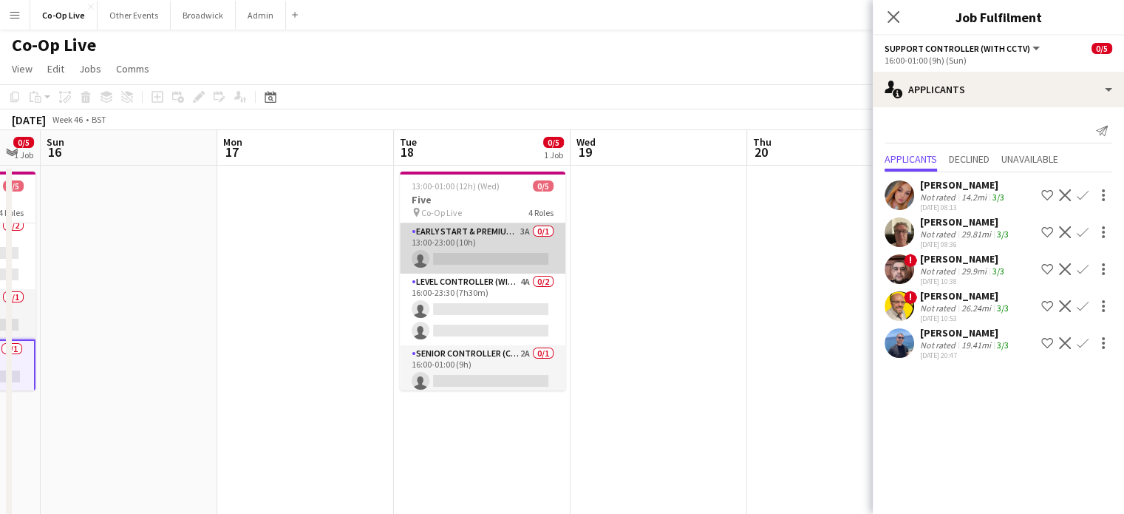
click at [487, 236] on app-card-role "Early Start & Premium Controller (with CCTV) 3A 0/1 13:00-23:00 (10h) single-ne…" at bounding box center [483, 248] width 166 height 50
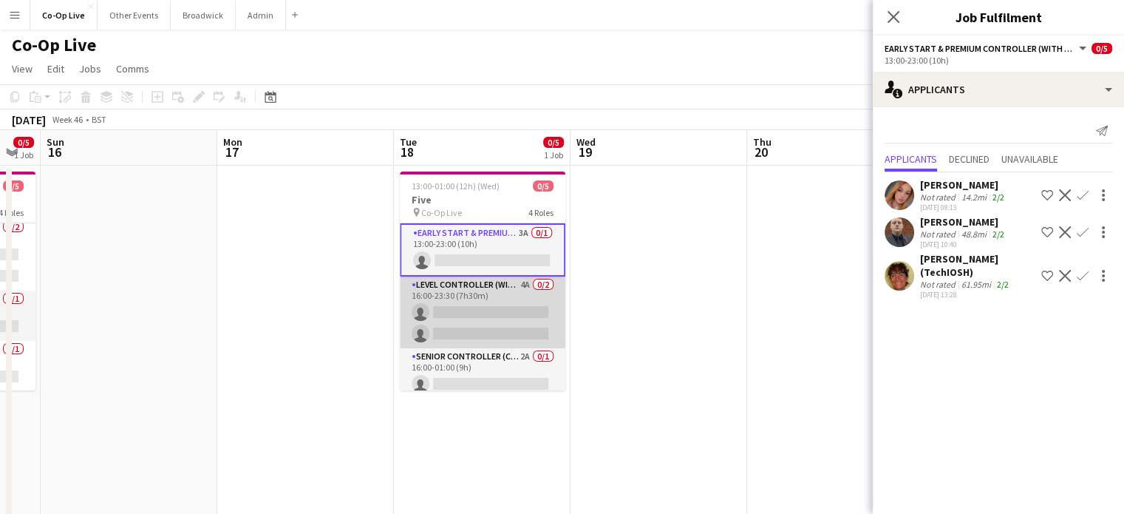
click at [478, 306] on app-card-role "Level Controller (with CCTV) 4A 0/2 16:00-23:30 (7h30m) single-neutral-actions …" at bounding box center [483, 312] width 166 height 72
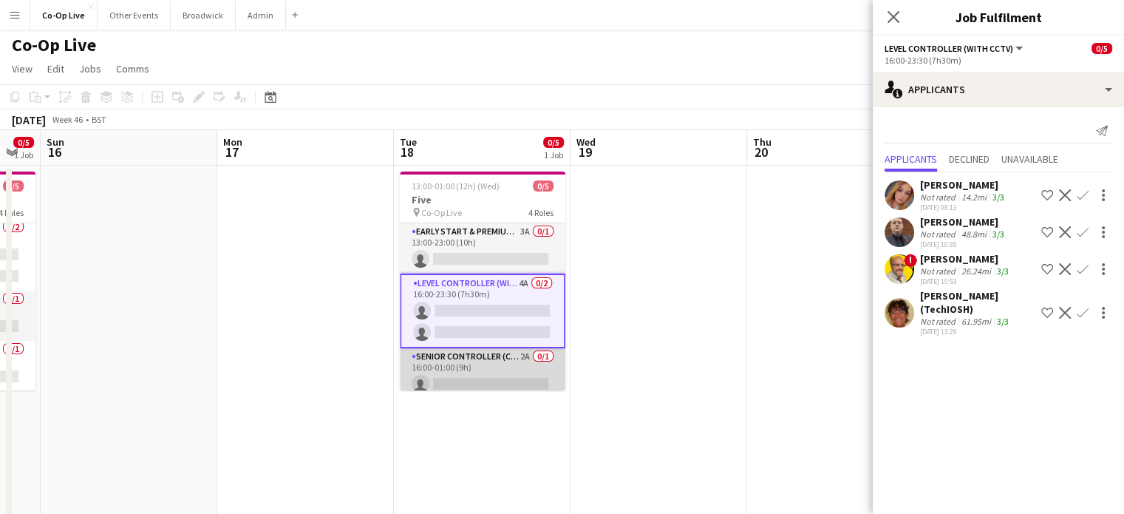
click at [458, 375] on app-card-role "Senior Controller (CCTV) 2A 0/1 16:00-01:00 (9h) single-neutral-actions" at bounding box center [483, 373] width 166 height 50
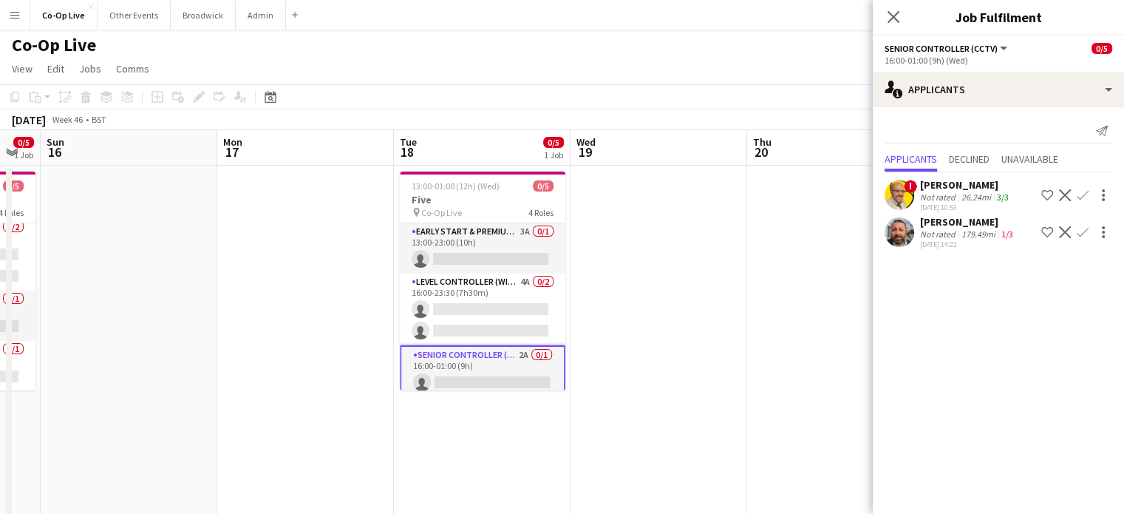
scroll to position [57, 0]
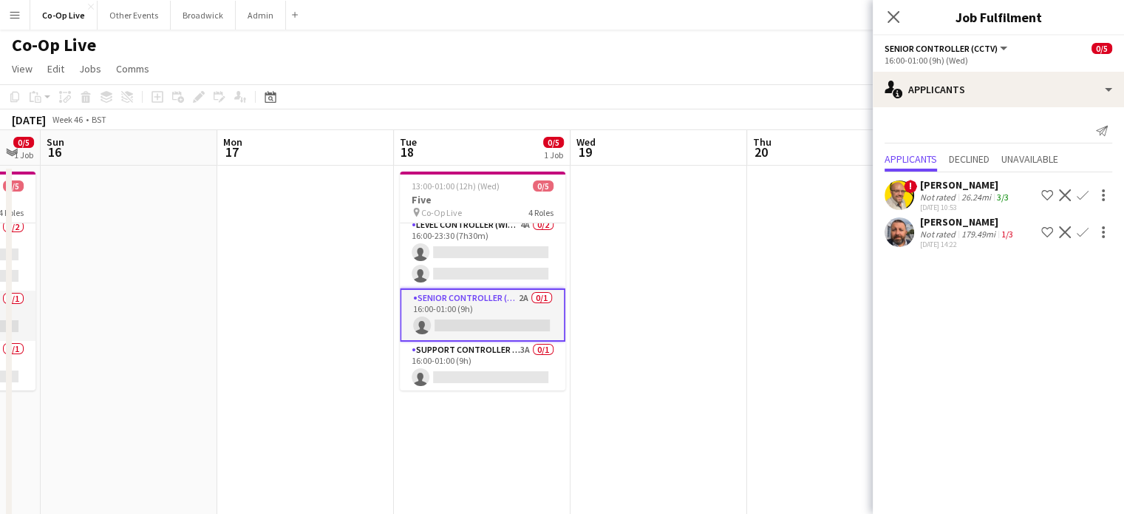
click at [458, 375] on app-card-role "Support Controller (with CCTV) 3A 0/1 16:00-01:00 (9h) single-neutral-actions" at bounding box center [483, 366] width 166 height 50
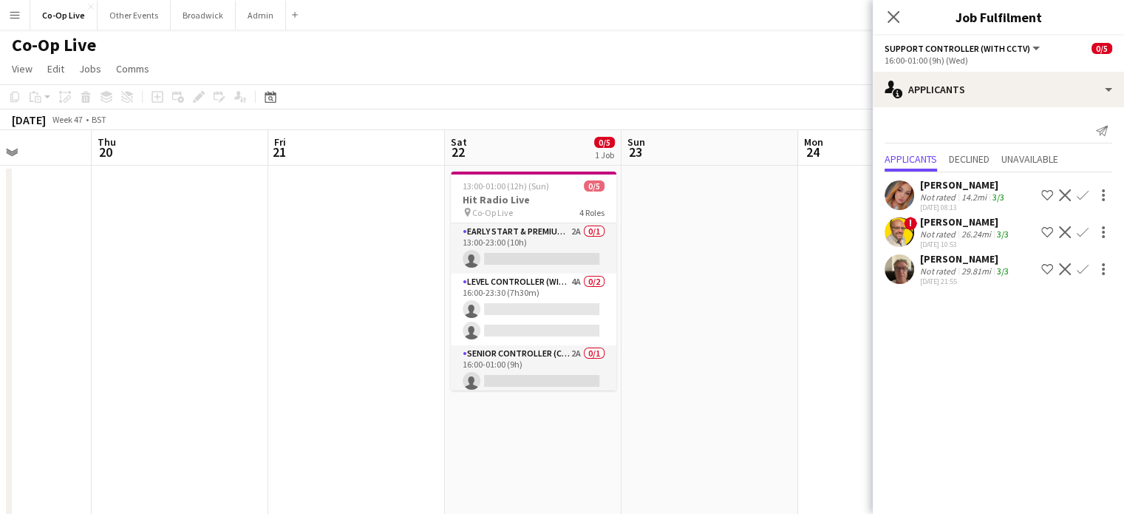
scroll to position [0, 614]
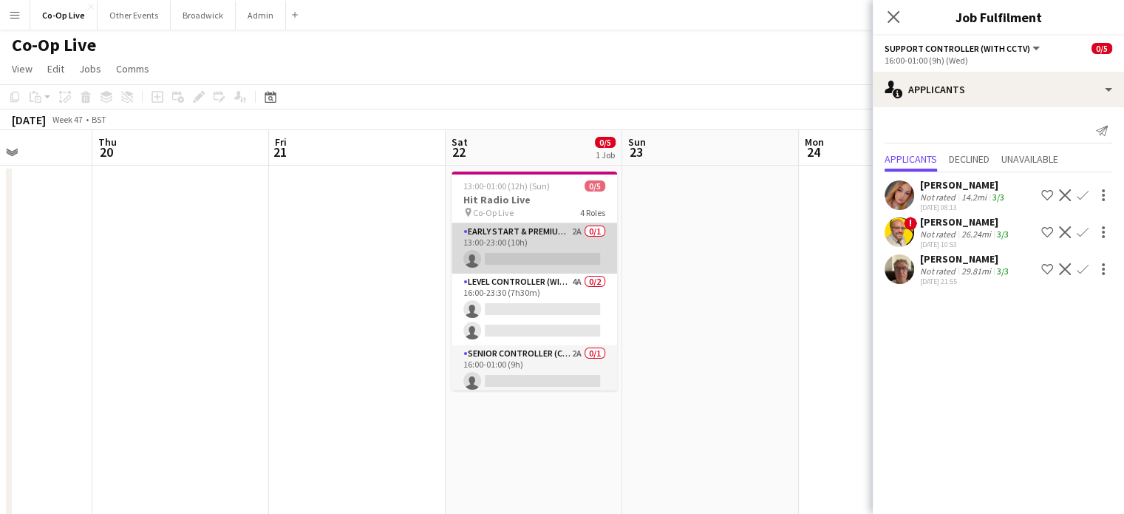
click at [570, 234] on app-card-role "Early Start & Premium Controller (with CCTV) 2A 0/1 13:00-23:00 (10h) single-ne…" at bounding box center [535, 248] width 166 height 50
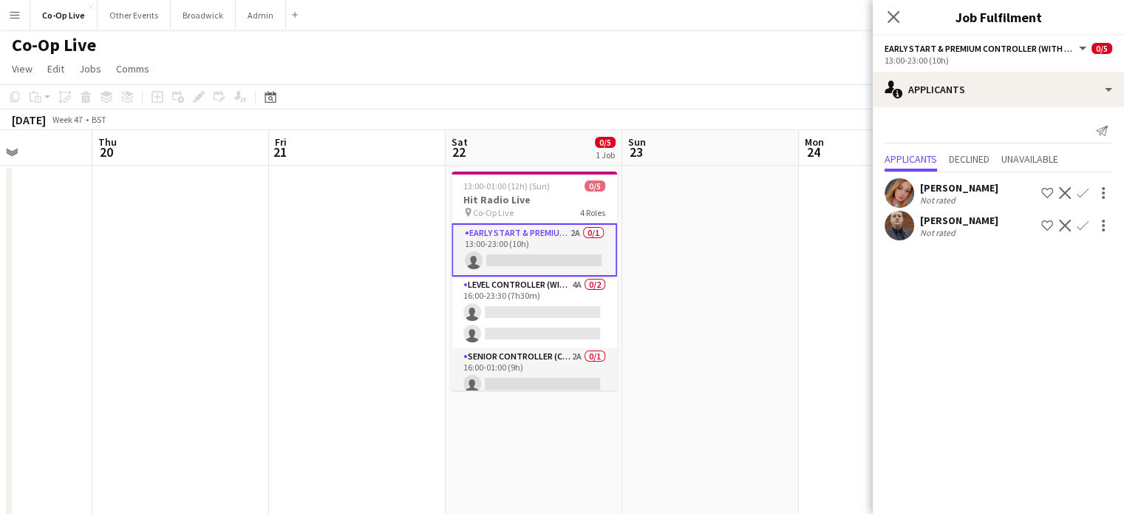
scroll to position [55, 0]
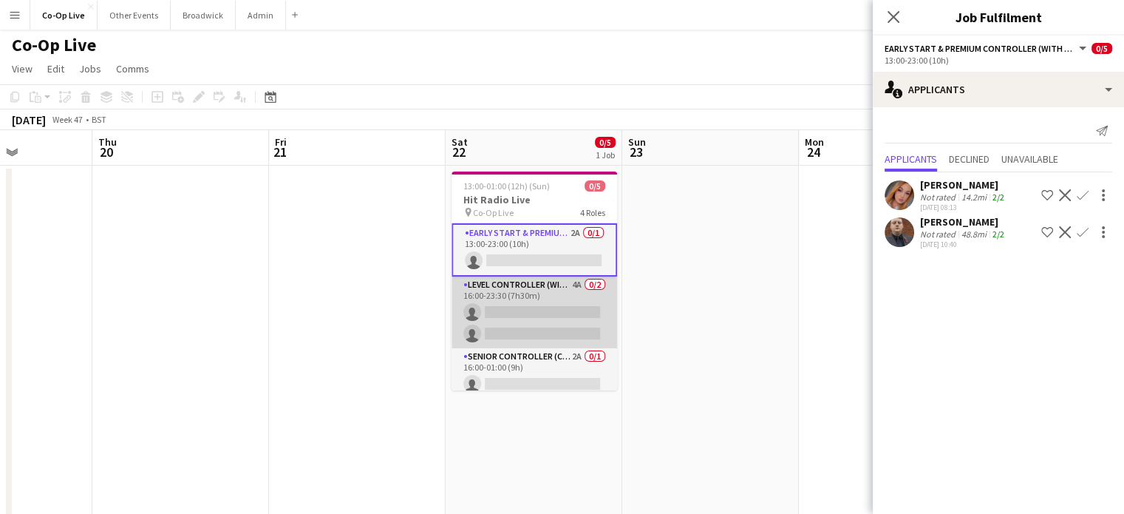
click at [549, 320] on app-card-role "Level Controller (with CCTV) 4A 0/2 16:00-23:30 (7h30m) single-neutral-actions …" at bounding box center [535, 312] width 166 height 72
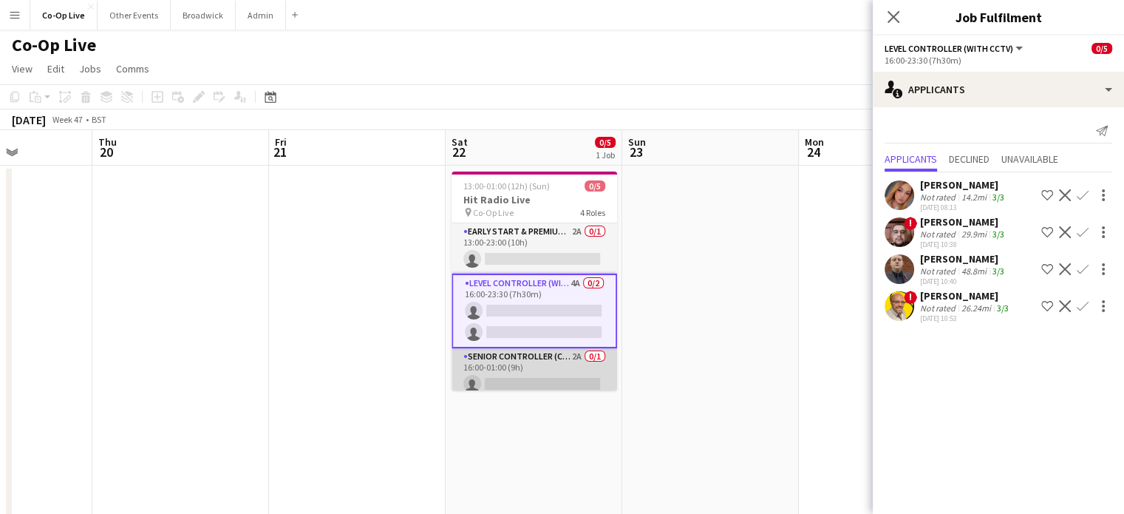
click at [508, 381] on app-card-role "Senior Controller (CCTV) 2A 0/1 16:00-01:00 (9h) single-neutral-actions" at bounding box center [535, 373] width 166 height 50
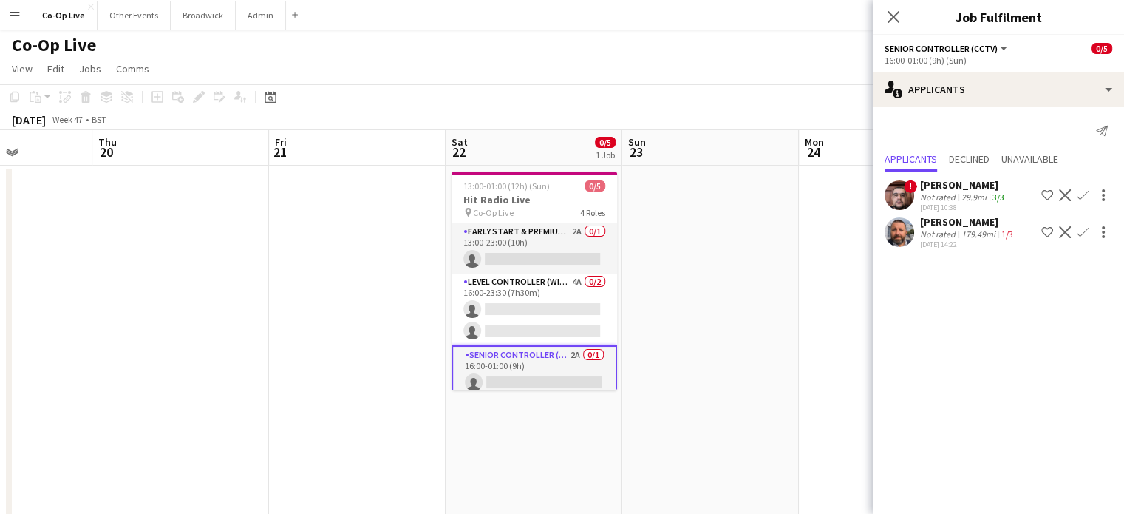
scroll to position [57, 0]
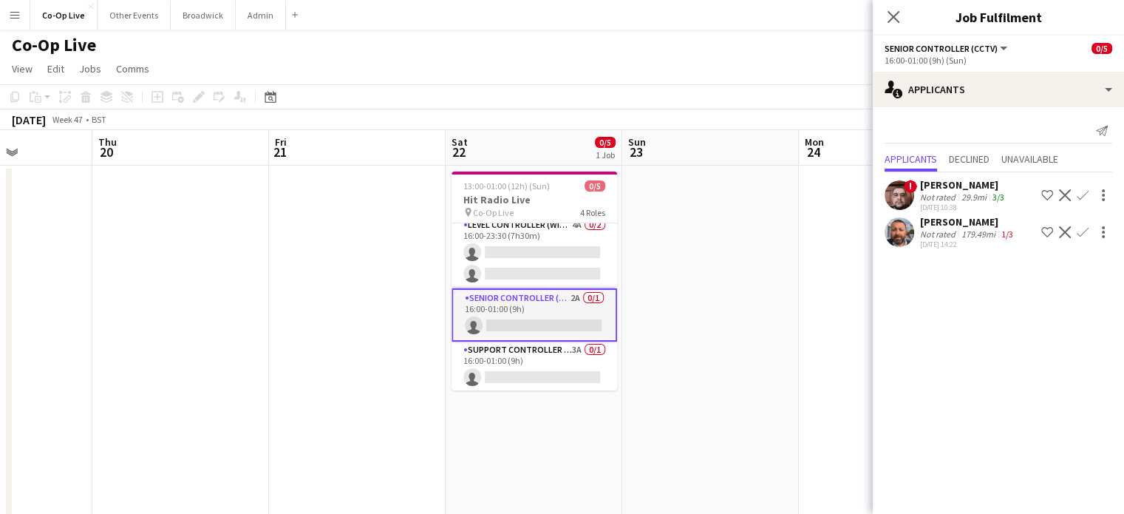
click at [508, 381] on app-card-role "Support Controller (with CCTV) 3A 0/1 16:00-01:00 (9h) single-neutral-actions" at bounding box center [535, 366] width 166 height 50
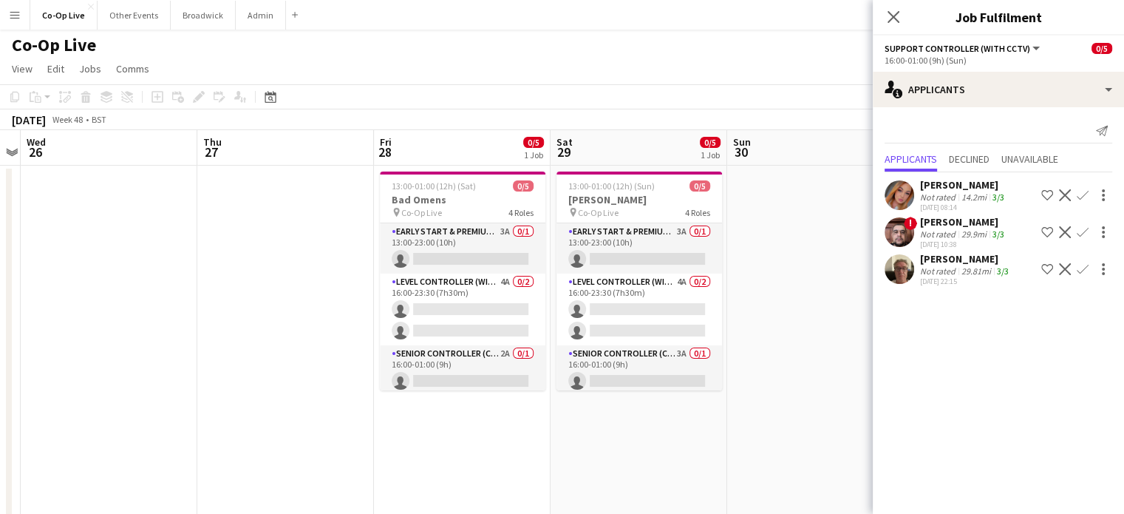
scroll to position [0, 526]
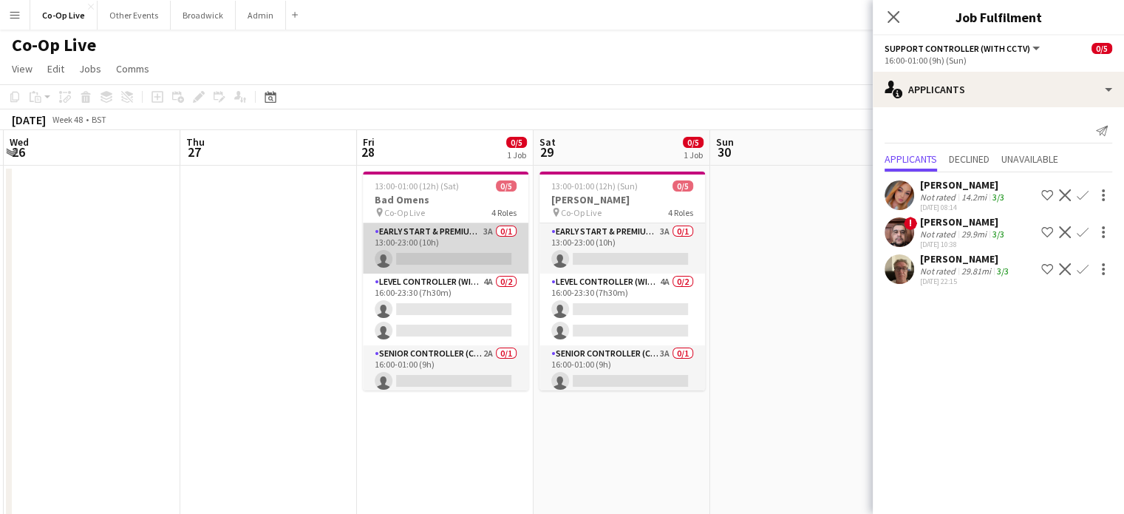
click at [480, 248] on app-card-role "Early Start & Premium Controller (with CCTV) 3A 0/1 13:00-23:00 (10h) single-ne…" at bounding box center [446, 248] width 166 height 50
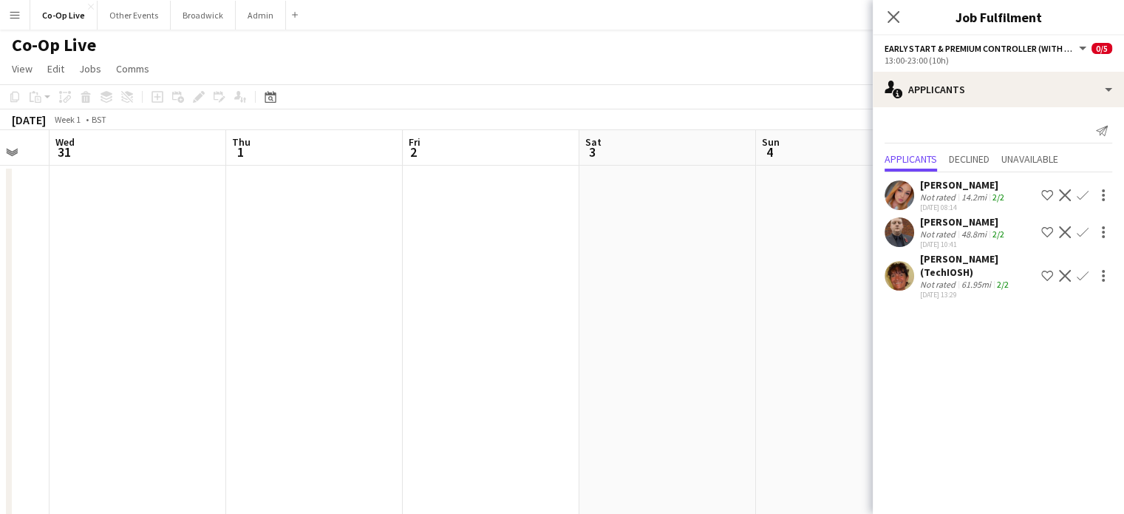
scroll to position [0, 345]
click at [898, 19] on icon "Close pop-in" at bounding box center [893, 17] width 14 height 14
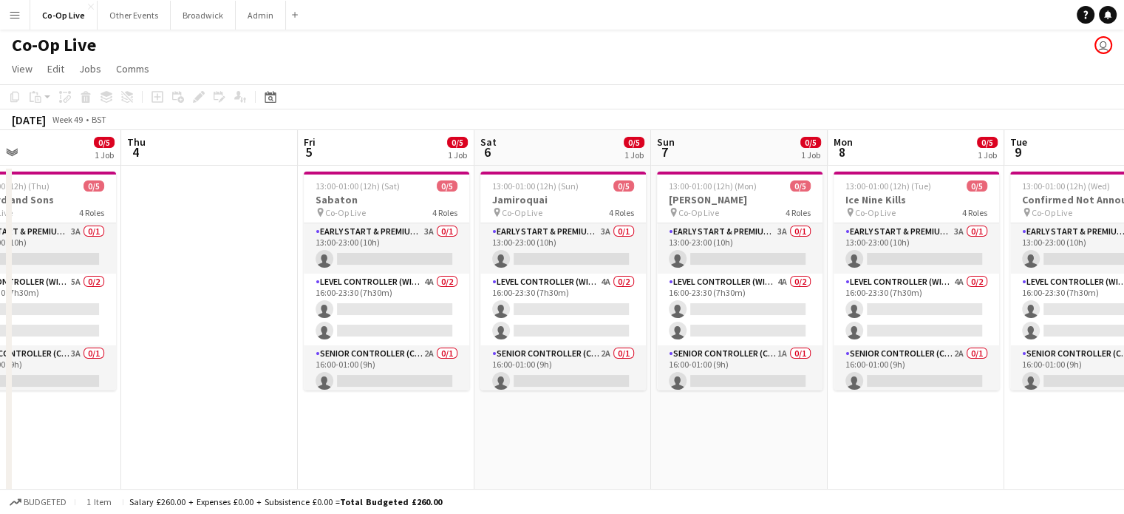
scroll to position [0, 409]
